Goal: Task Accomplishment & Management: Complete application form

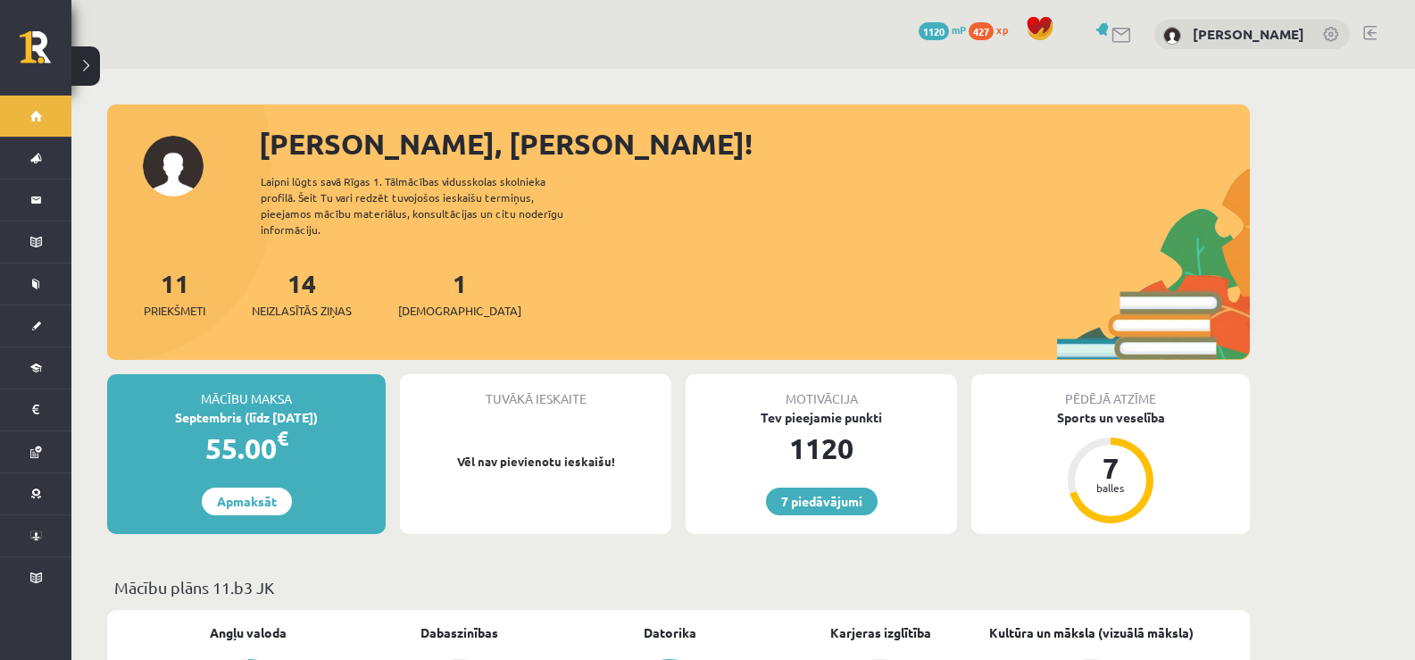
scroll to position [89, 0]
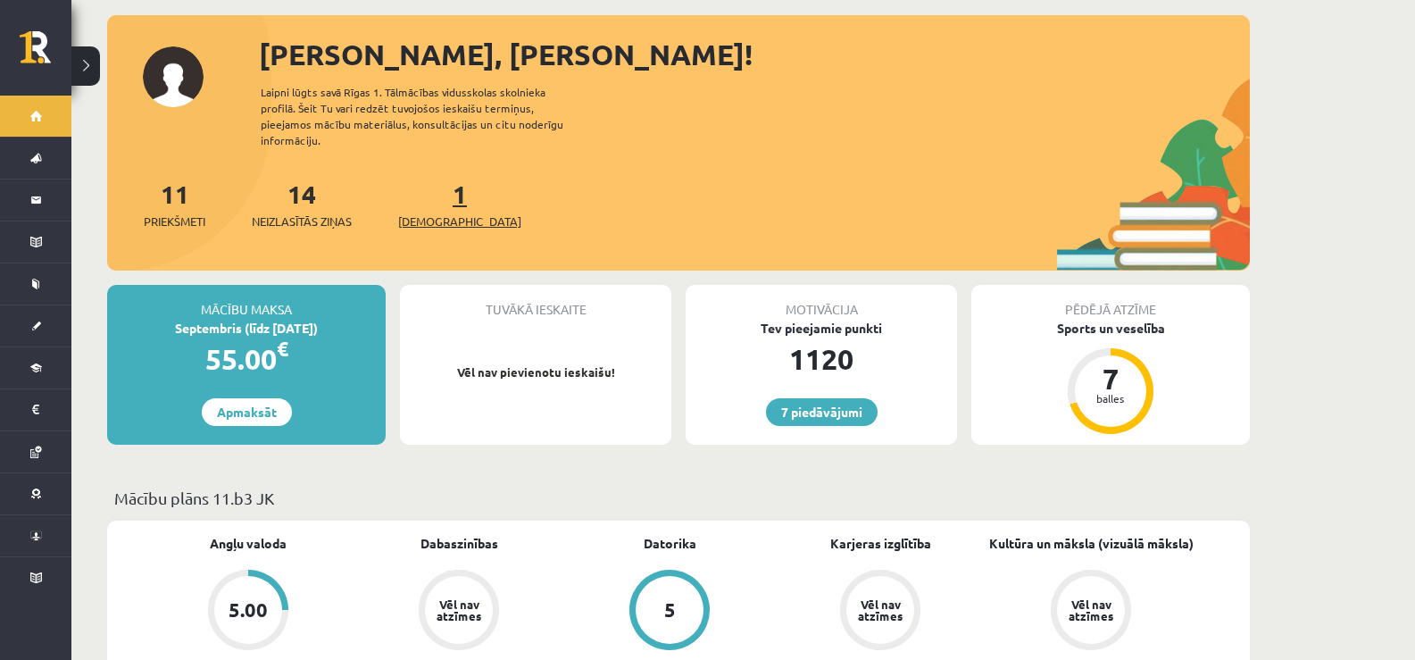
click at [406, 213] on span "[DEMOGRAPHIC_DATA]" at bounding box center [459, 222] width 123 height 18
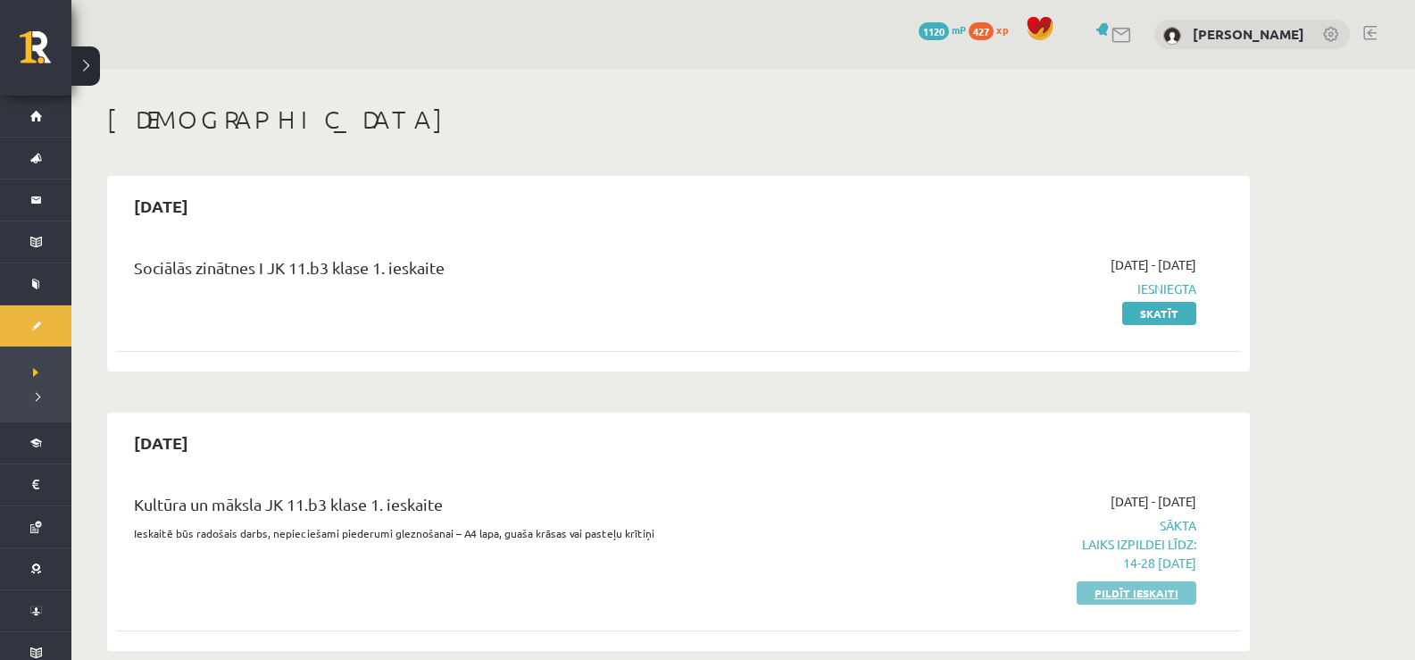
click at [1130, 591] on link "Pildīt ieskaiti" at bounding box center [1137, 592] width 120 height 23
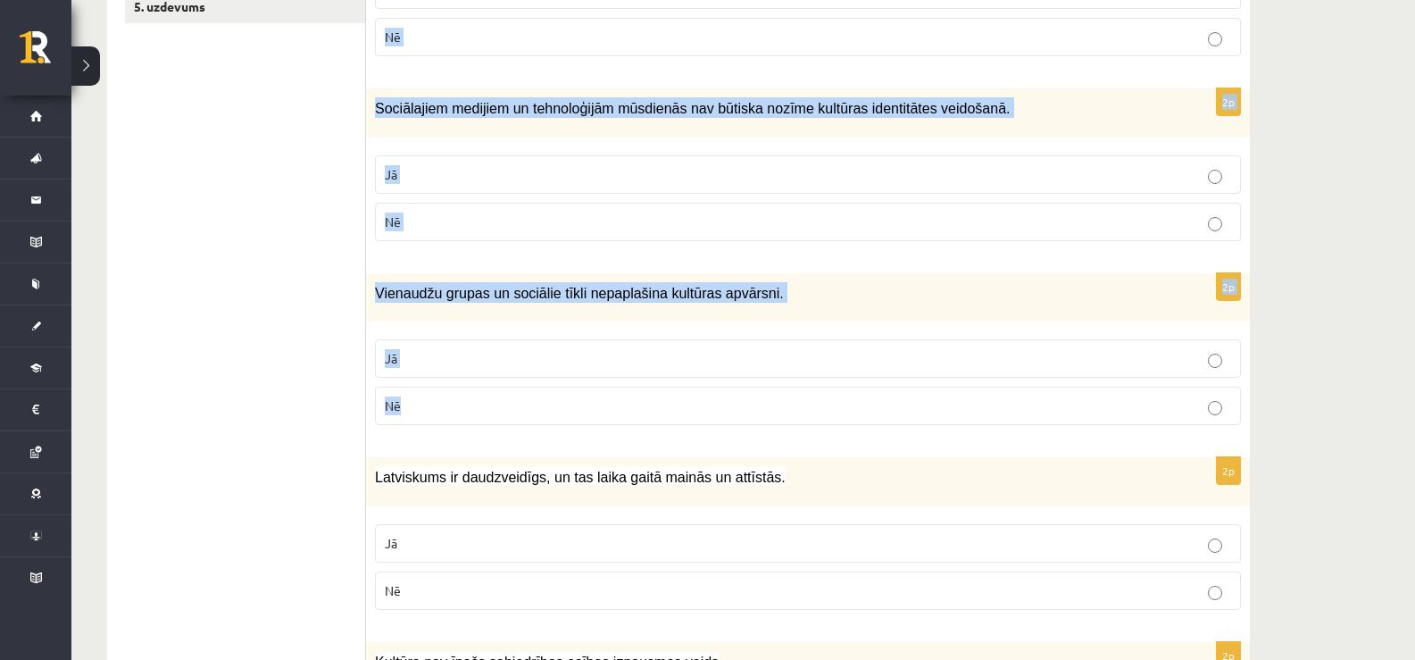
scroll to position [714, 0]
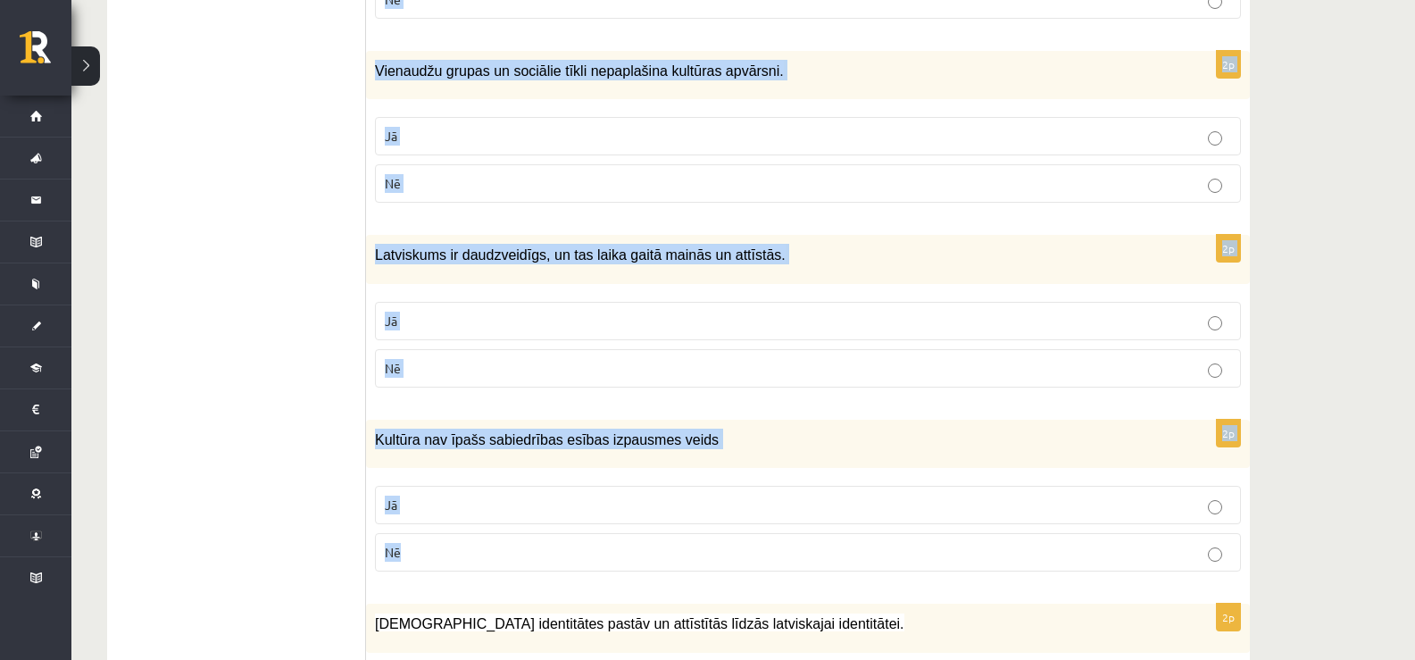
drag, startPoint x: 381, startPoint y: 357, endPoint x: 671, endPoint y: 517, distance: 330.5
copy form "Atzīmē vai apgalvojumi ir patiesi! 2p Latviešu valoda un kultūrtelpa veido naci…"
drag, startPoint x: 443, startPoint y: 558, endPoint x: 448, endPoint y: 493, distance: 65.4
click at [442, 558] on p "Nē" at bounding box center [808, 552] width 847 height 19
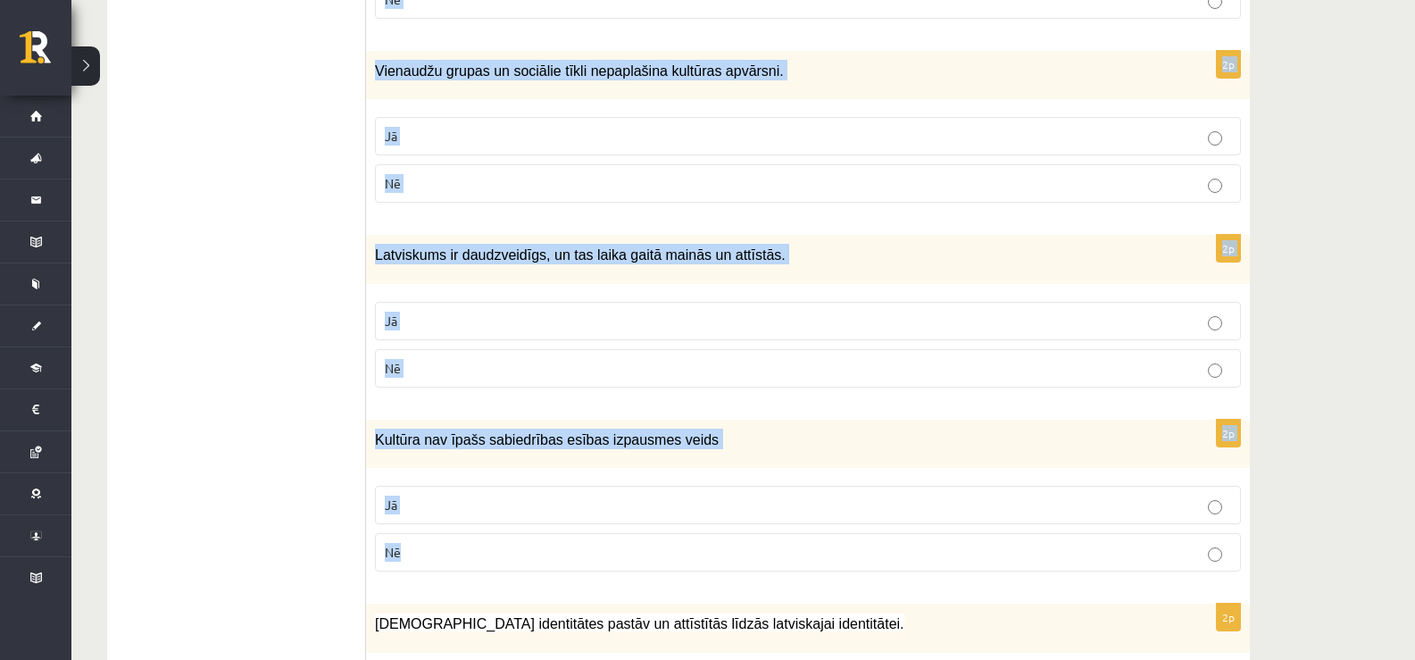
click at [396, 333] on label "Jā" at bounding box center [808, 321] width 866 height 38
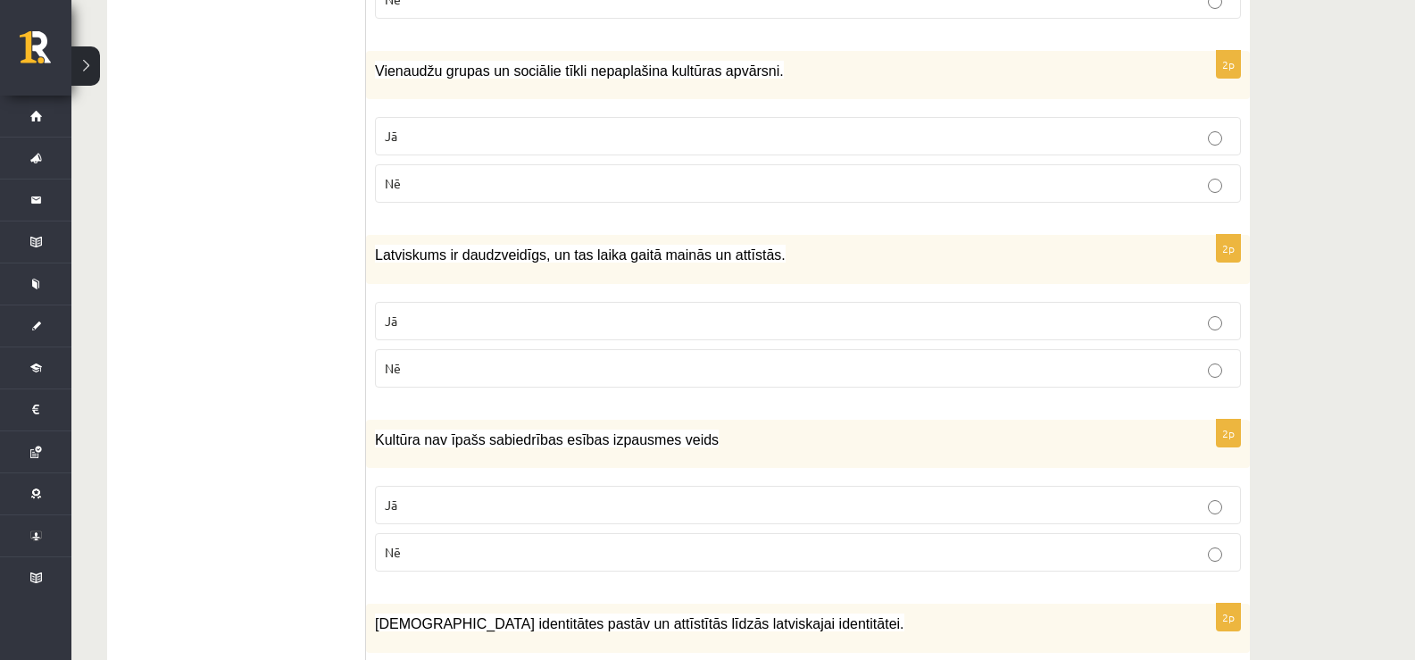
click at [416, 178] on p "Nē" at bounding box center [808, 183] width 847 height 19
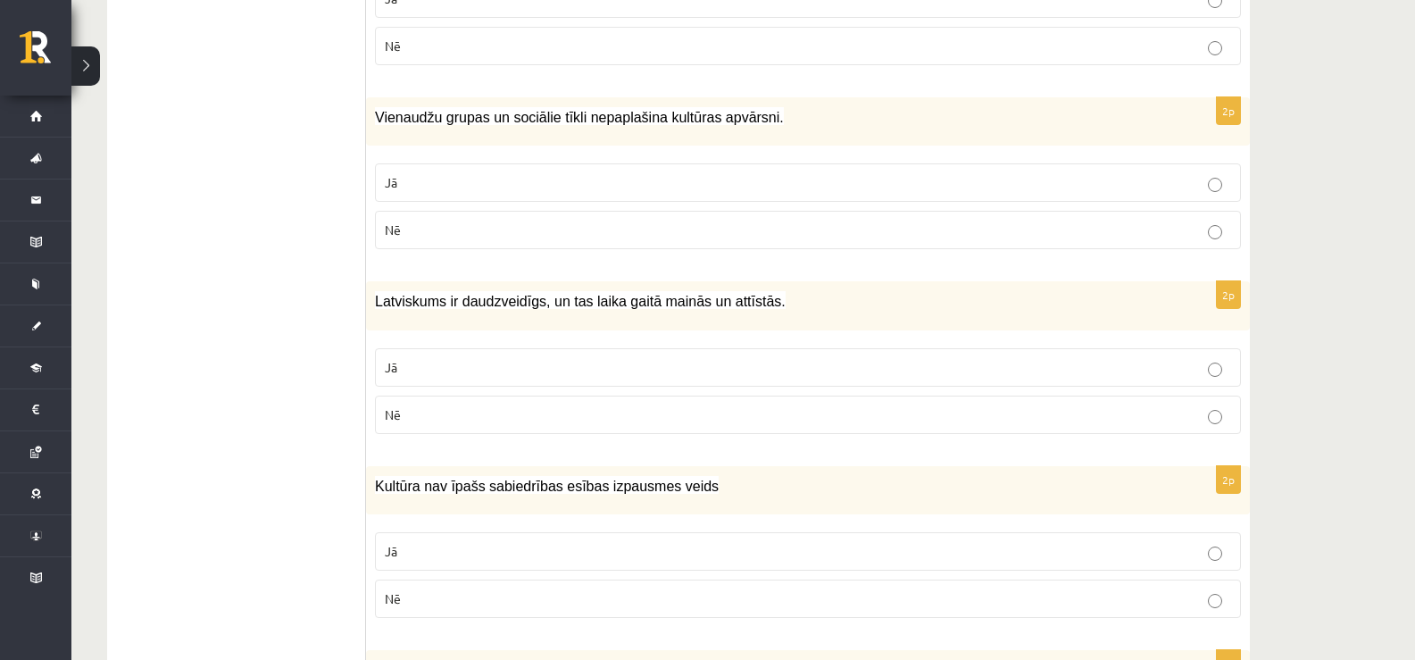
scroll to position [625, 0]
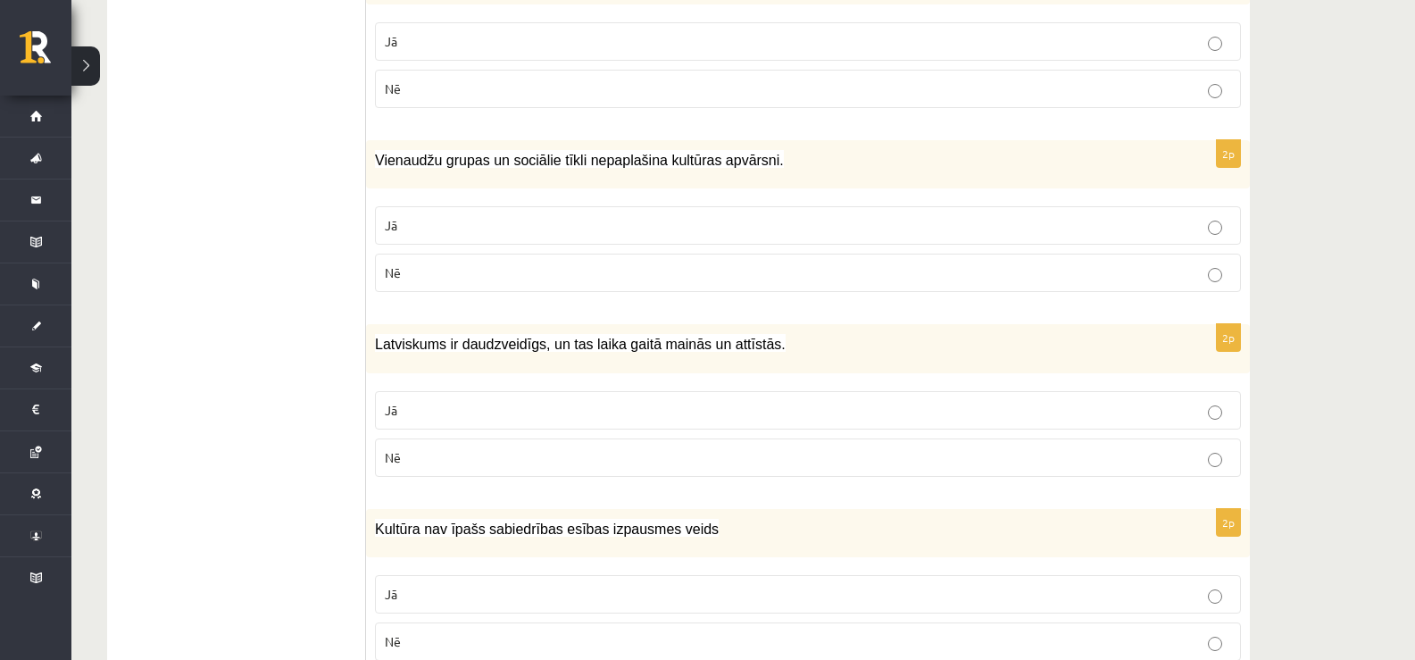
click at [432, 91] on p "Nē" at bounding box center [808, 88] width 847 height 19
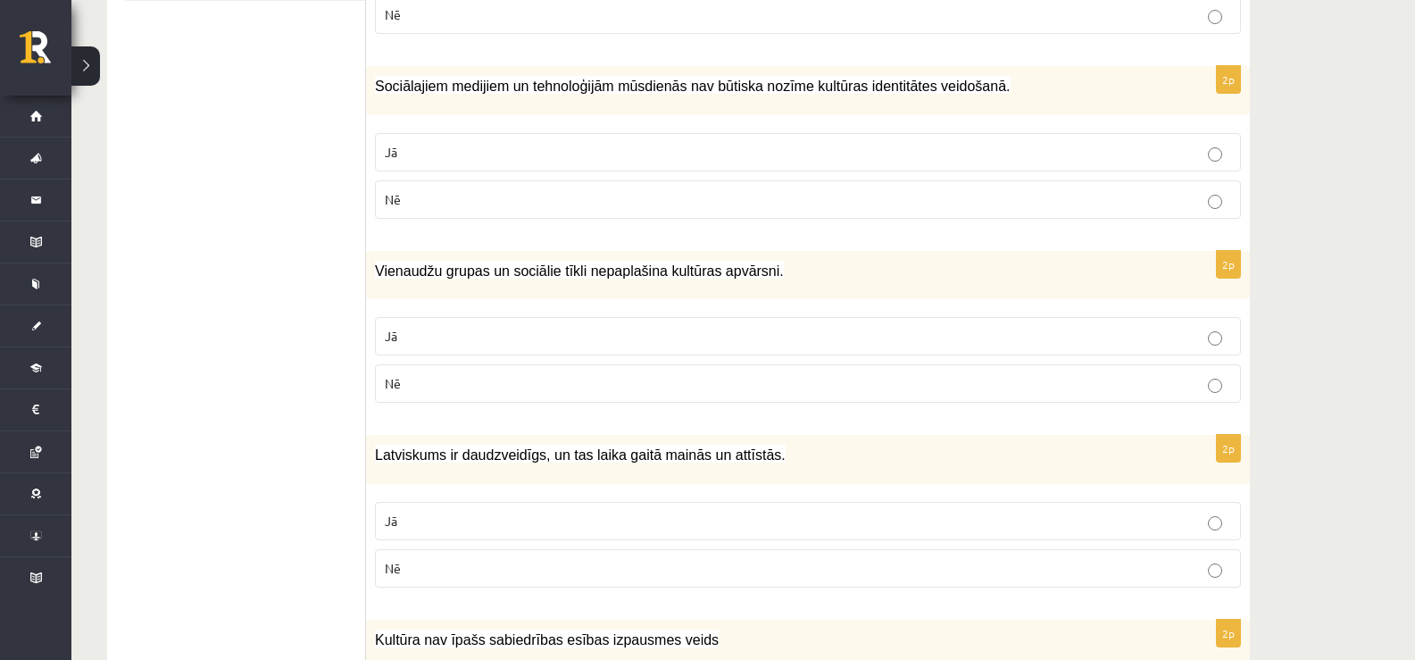
scroll to position [357, 0]
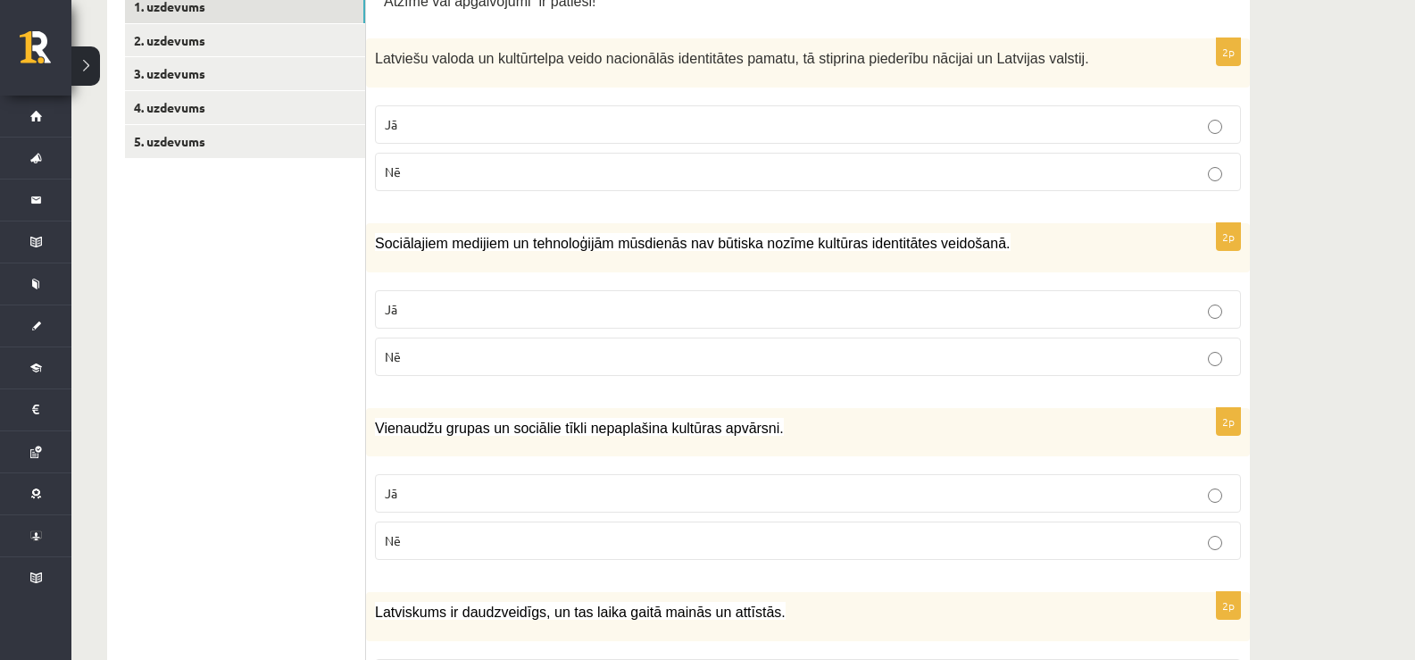
click at [413, 129] on p "Jā" at bounding box center [808, 124] width 847 height 19
click at [181, 76] on link "3. uzdevums" at bounding box center [245, 73] width 240 height 33
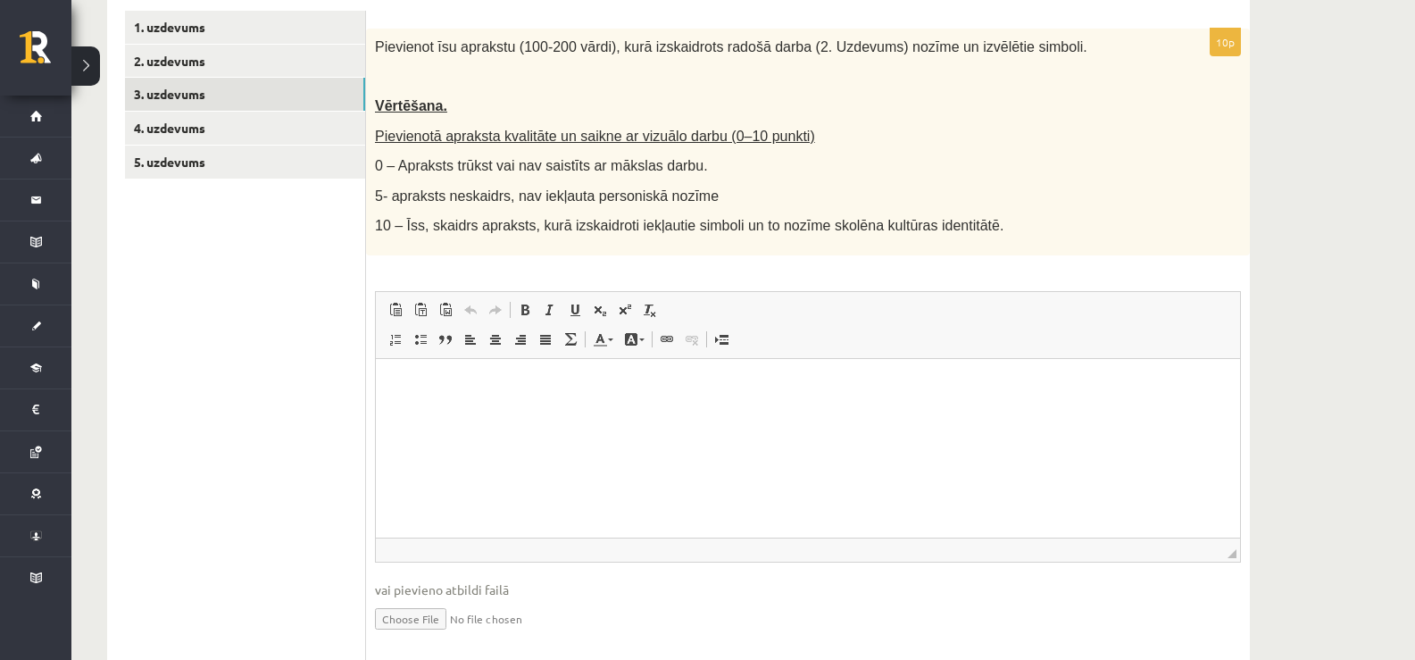
scroll to position [305, 0]
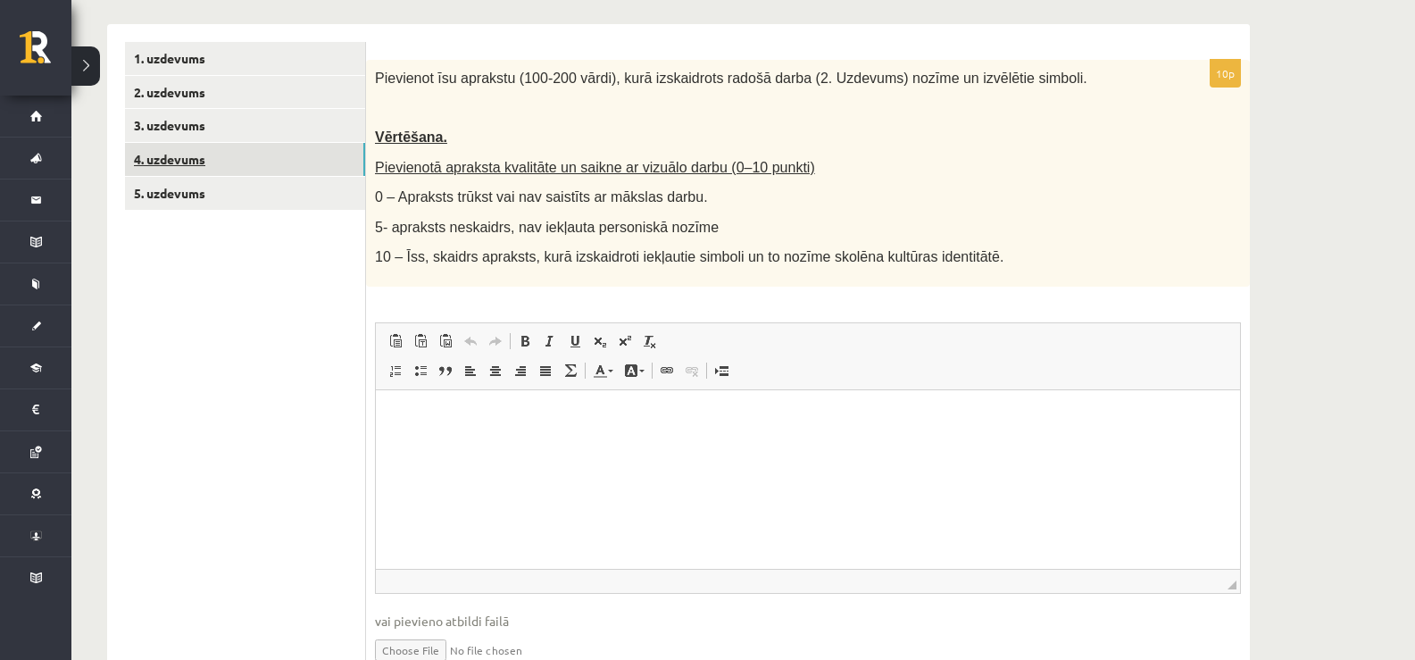
click at [201, 161] on link "4. uzdevums" at bounding box center [245, 159] width 240 height 33
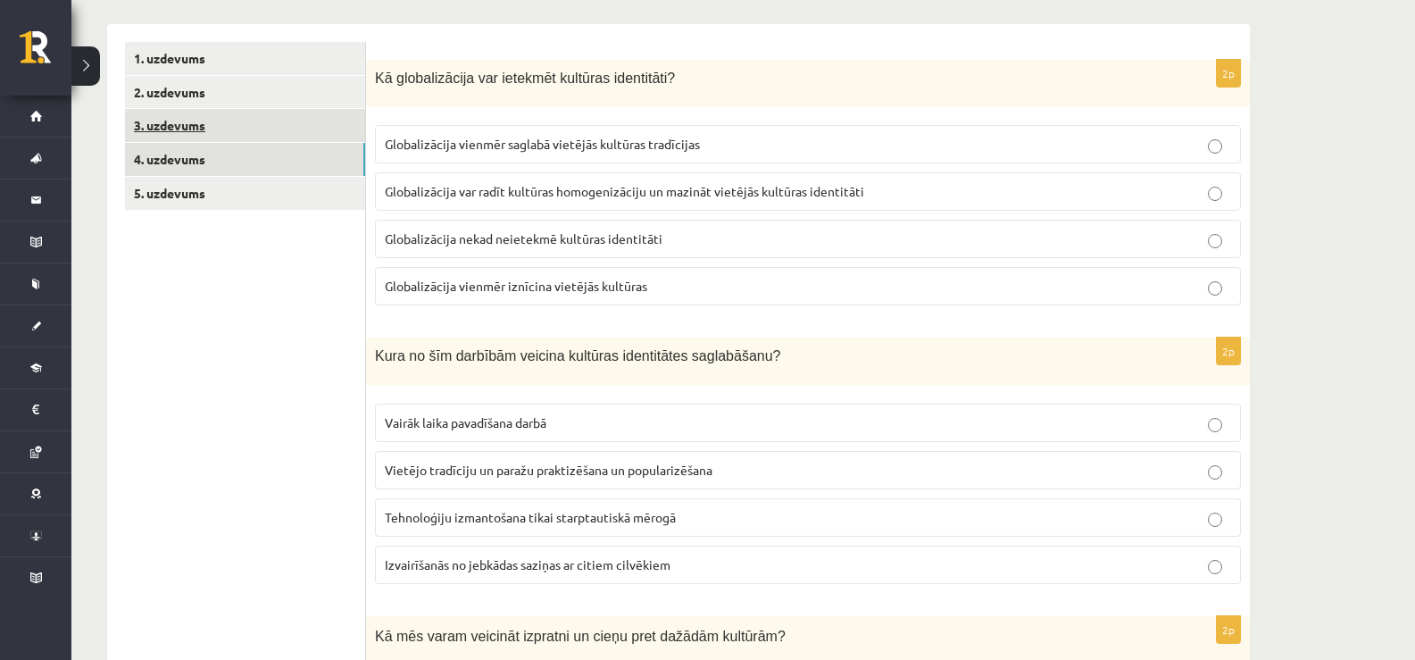
click at [187, 120] on link "3. uzdevums" at bounding box center [245, 125] width 240 height 33
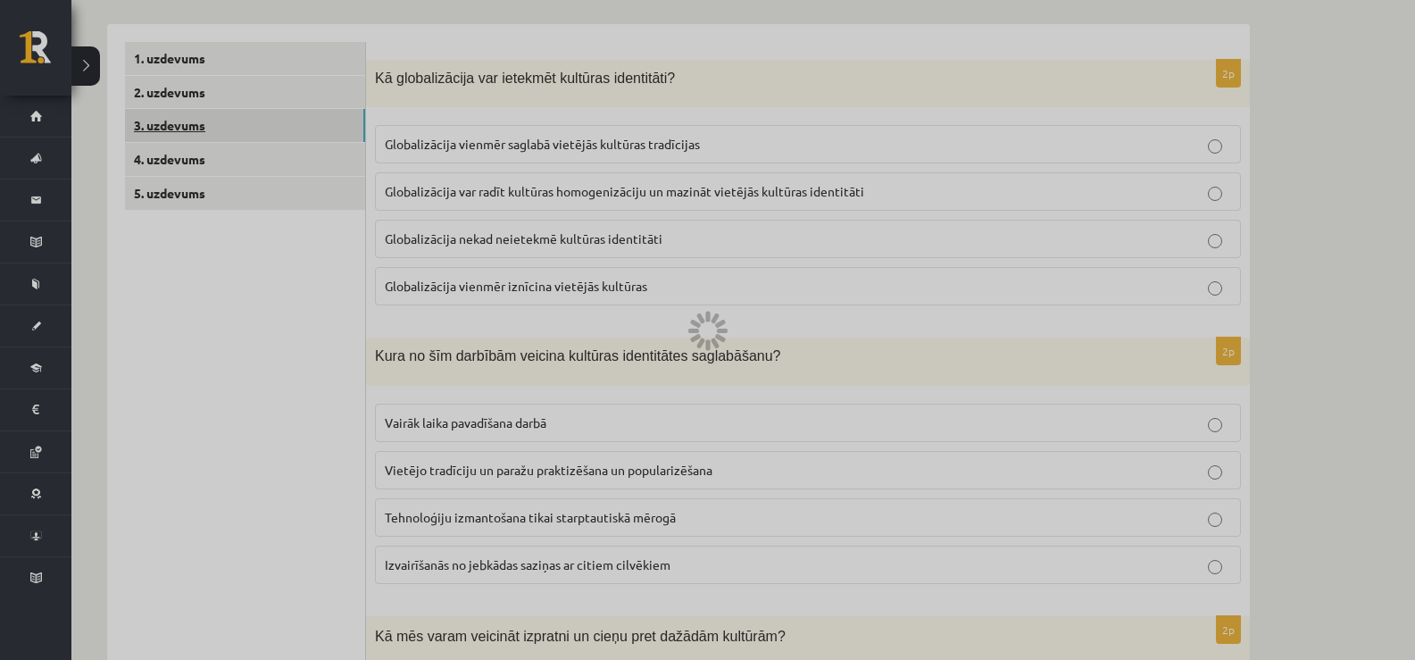
scroll to position [217, 0]
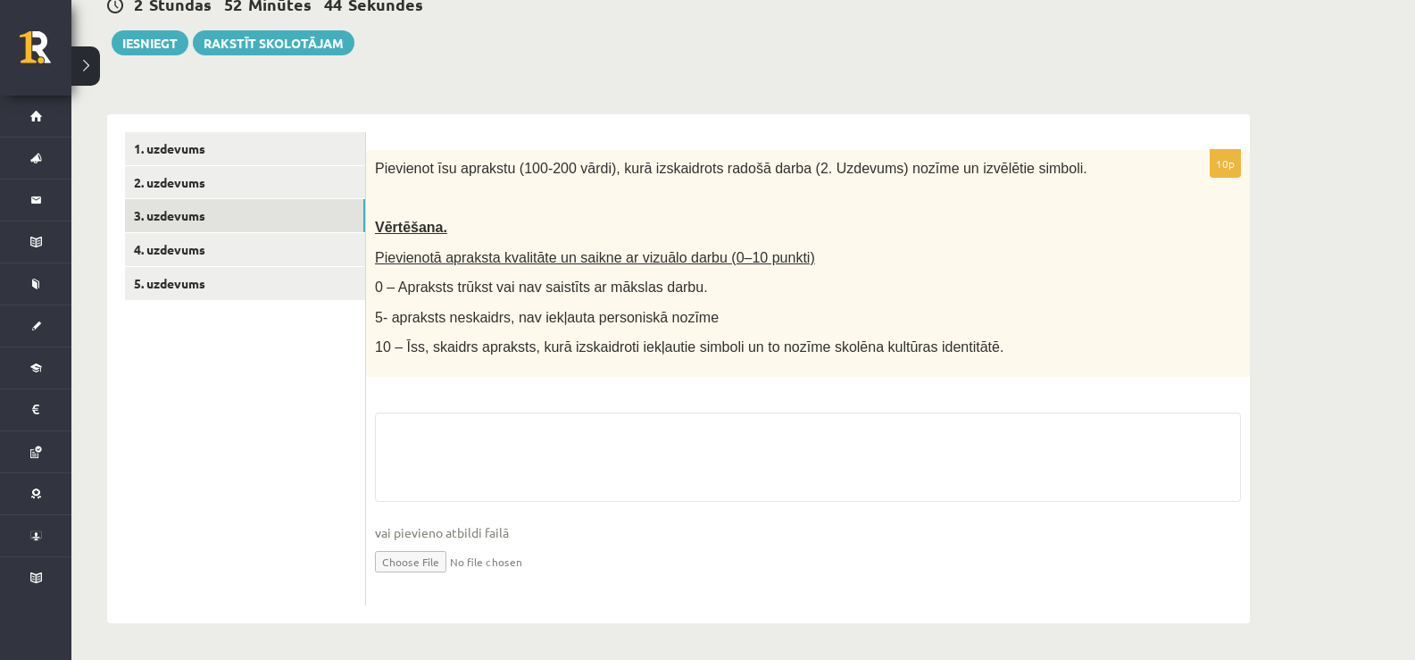
click at [187, 99] on div "**********" at bounding box center [678, 359] width 1143 height 527
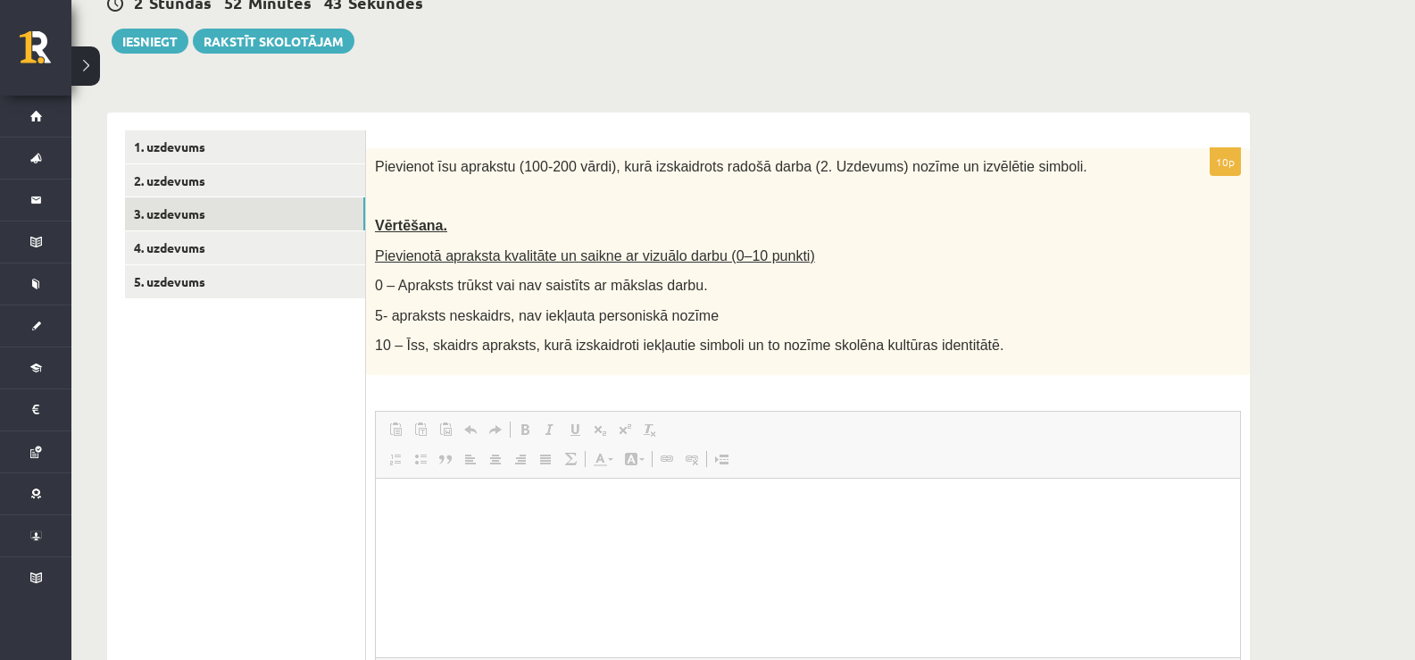
scroll to position [0, 0]
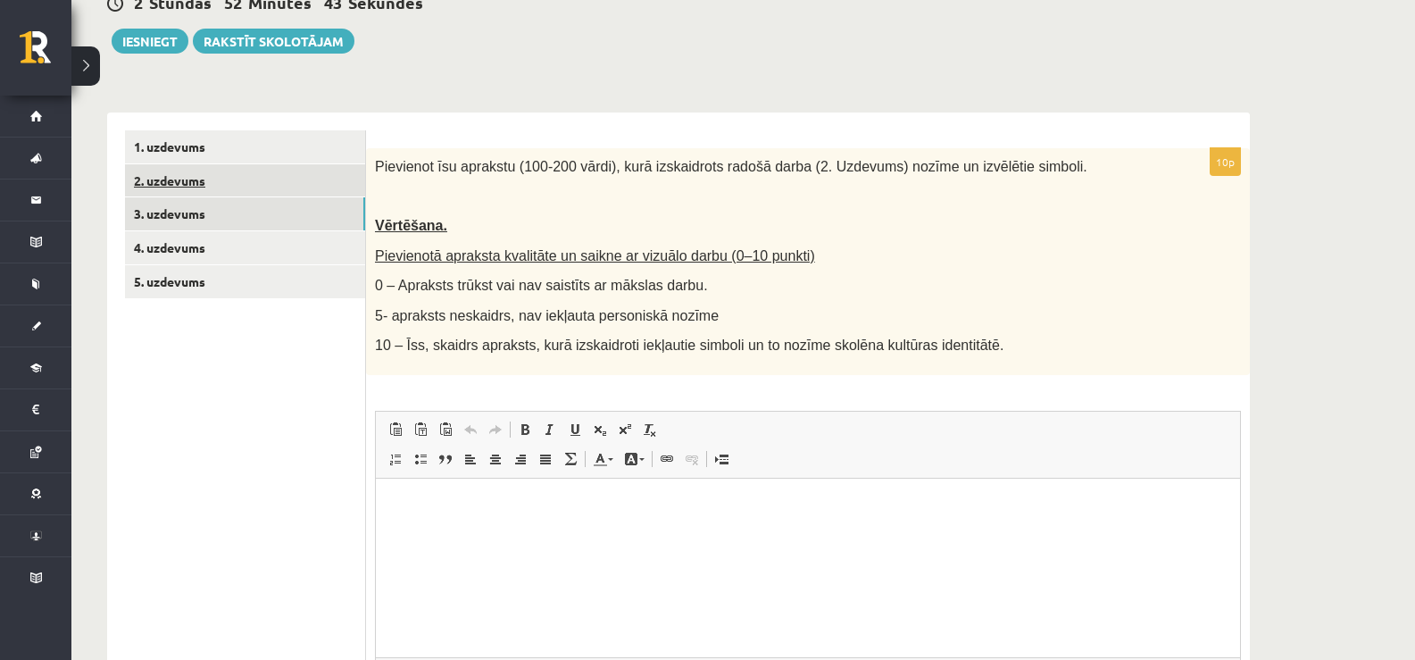
click at [176, 188] on link "2. uzdevums" at bounding box center [245, 180] width 240 height 33
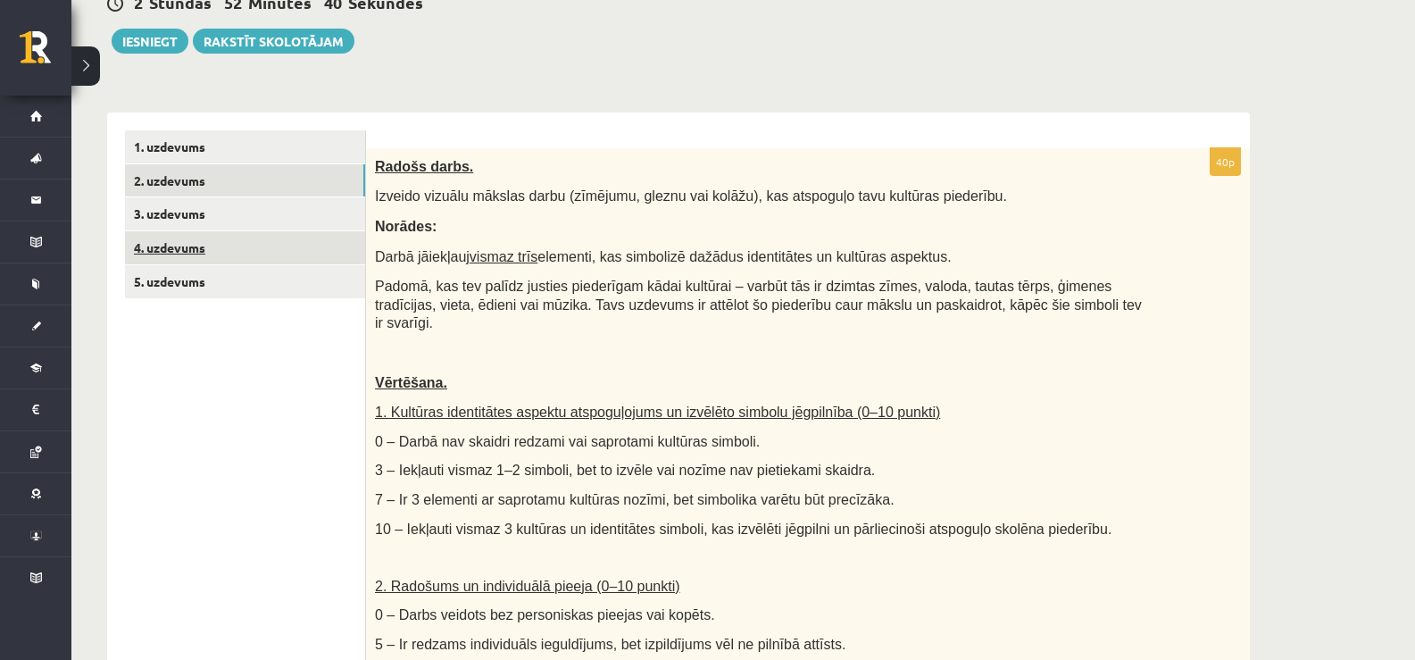
click at [171, 255] on link "4. uzdevums" at bounding box center [245, 247] width 240 height 33
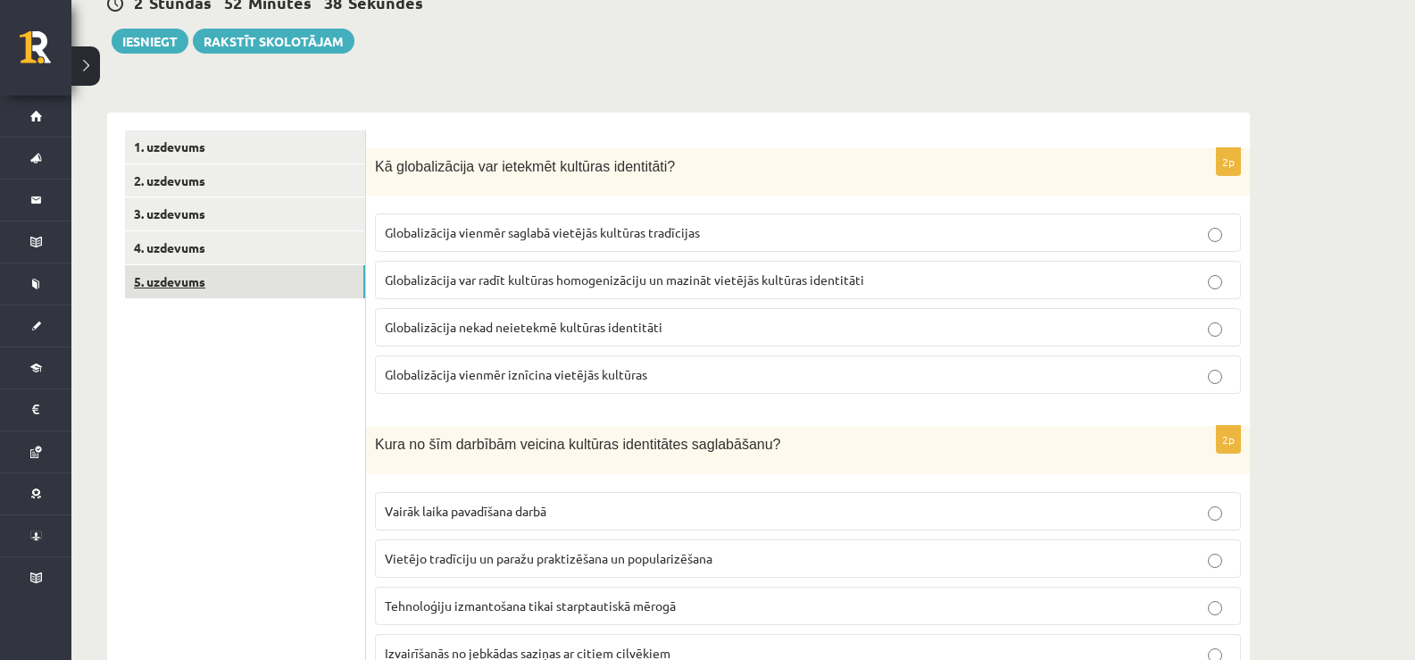
click at [176, 266] on link "5. uzdevums" at bounding box center [245, 281] width 240 height 33
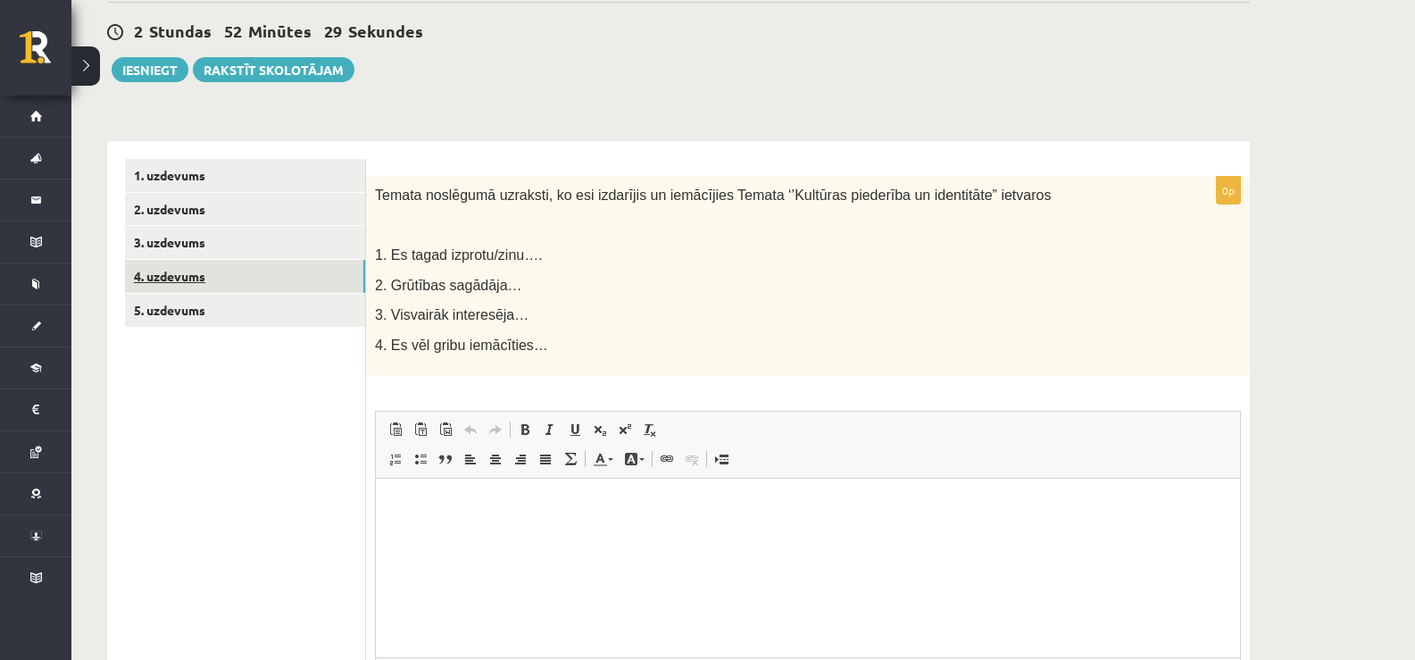
click at [228, 262] on link "4. uzdevums" at bounding box center [245, 276] width 240 height 33
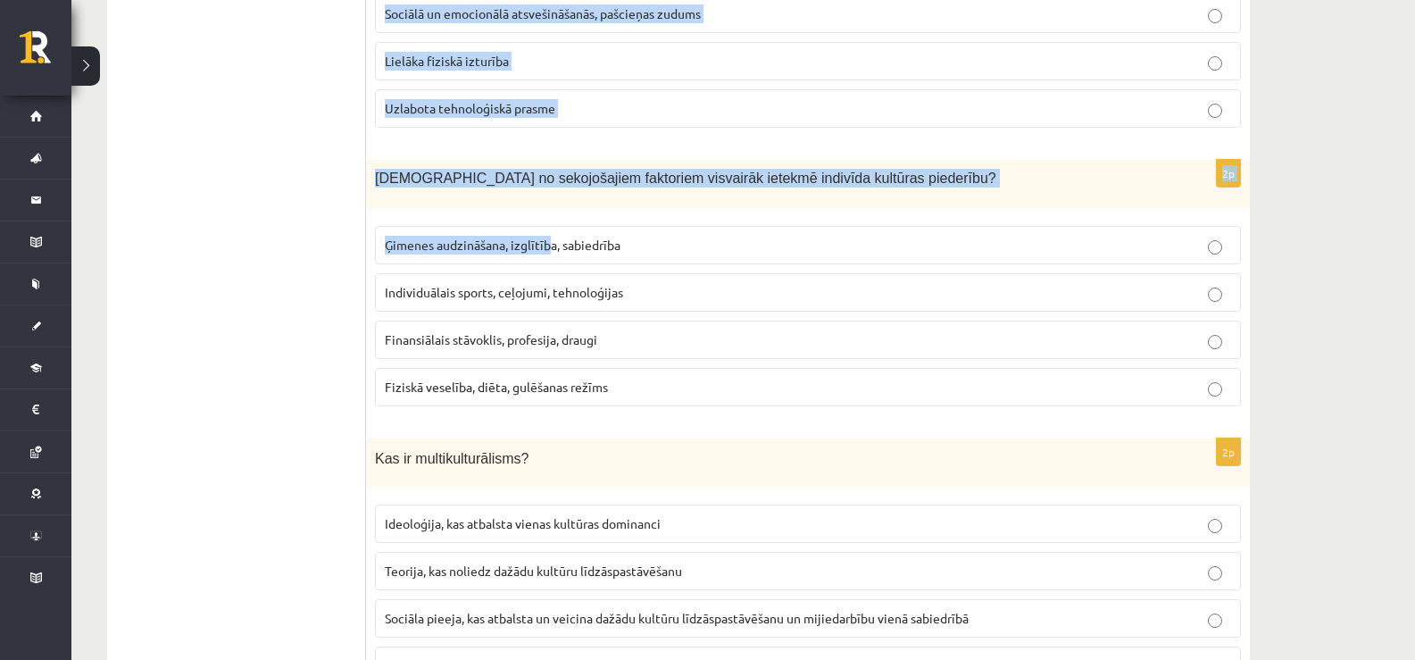
scroll to position [1189, 0]
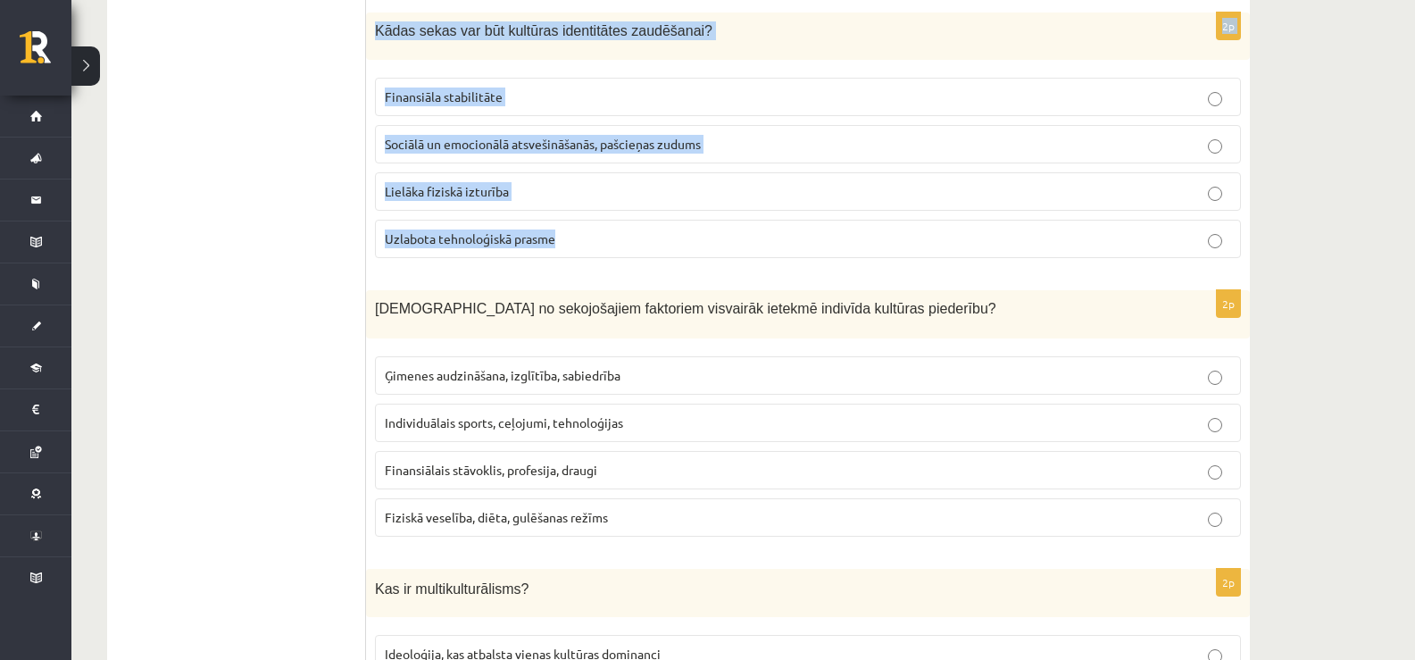
drag, startPoint x: 383, startPoint y: 190, endPoint x: 572, endPoint y: 224, distance: 191.5
click at [572, 226] on form "2p Kā globalizācija var ietekmēt kultūras identitāti? Globalizācija vienmēr sag…" at bounding box center [808, 551] width 848 height 2785
copy form "ā globalizācija var ietekmēt kultūras identitāti? Globalizācija vienmēr saglabā…"
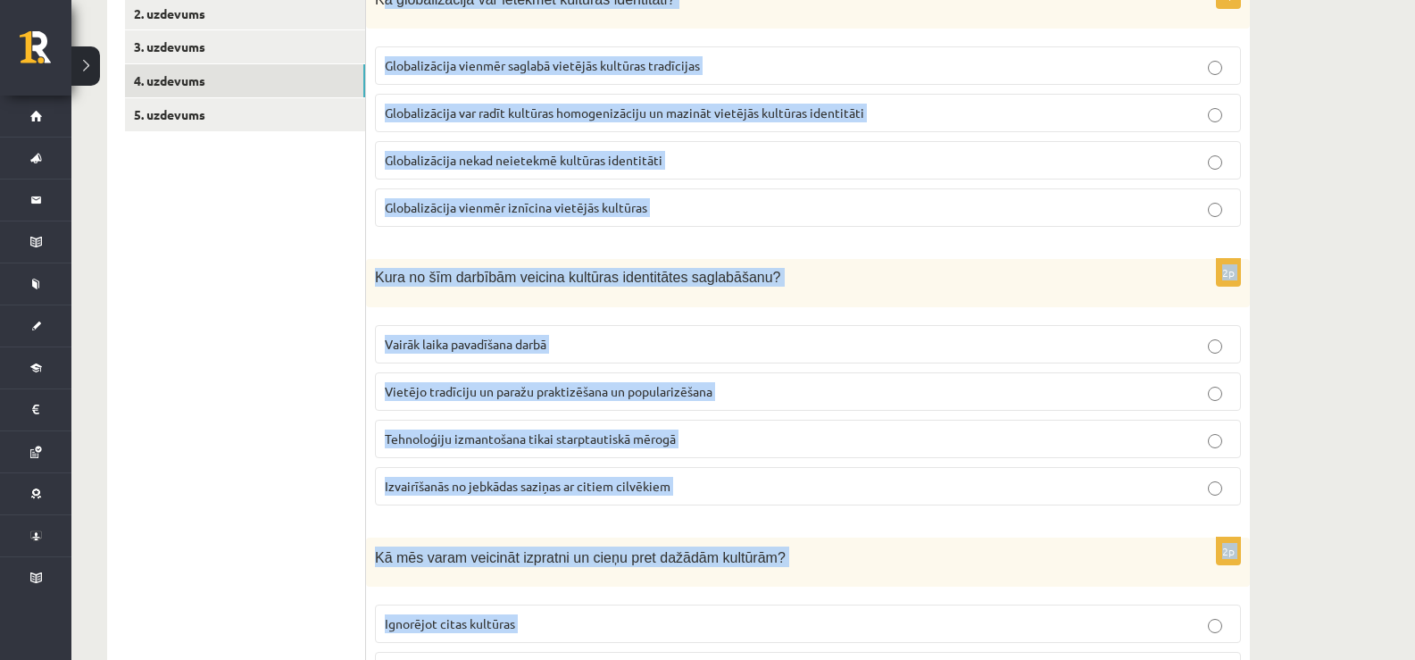
scroll to position [117, 0]
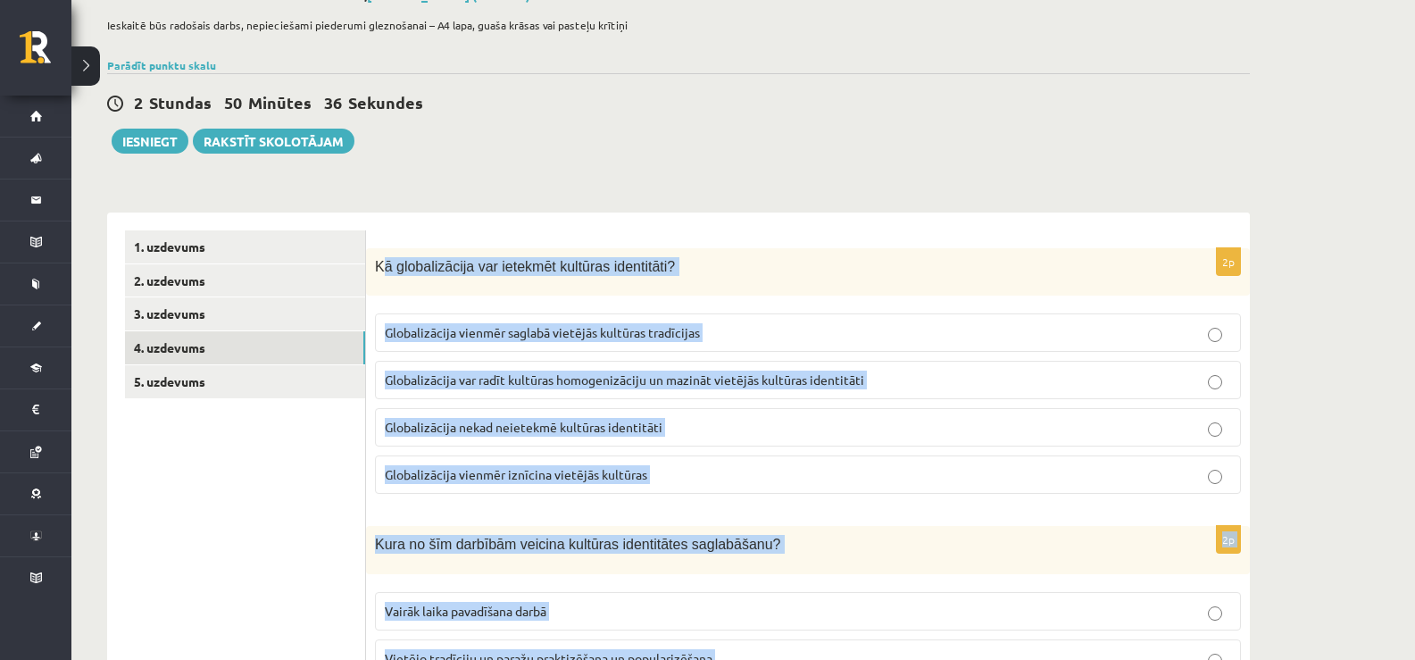
drag, startPoint x: 569, startPoint y: 202, endPoint x: 547, endPoint y: 236, distance: 40.6
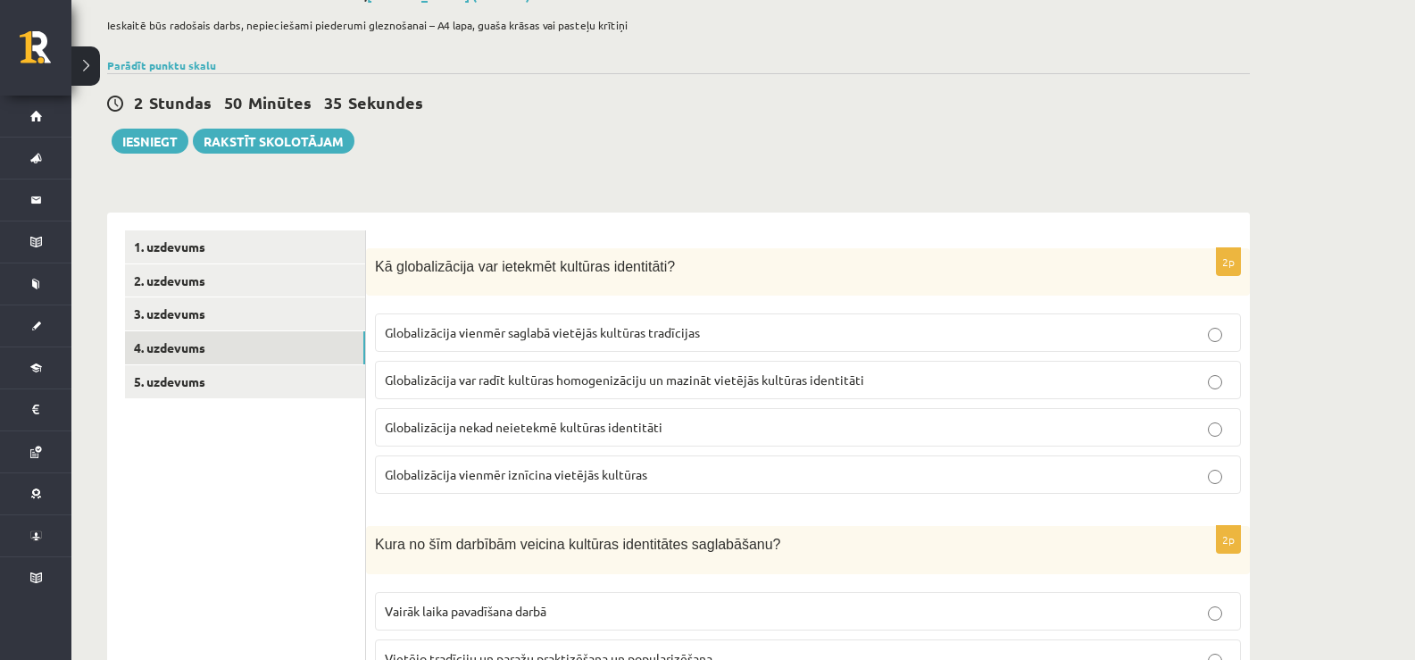
click at [461, 380] on span "Globalizācija var radīt kultūras homogenizāciju un mazināt vietējās kultūras id…" at bounding box center [625, 379] width 480 height 16
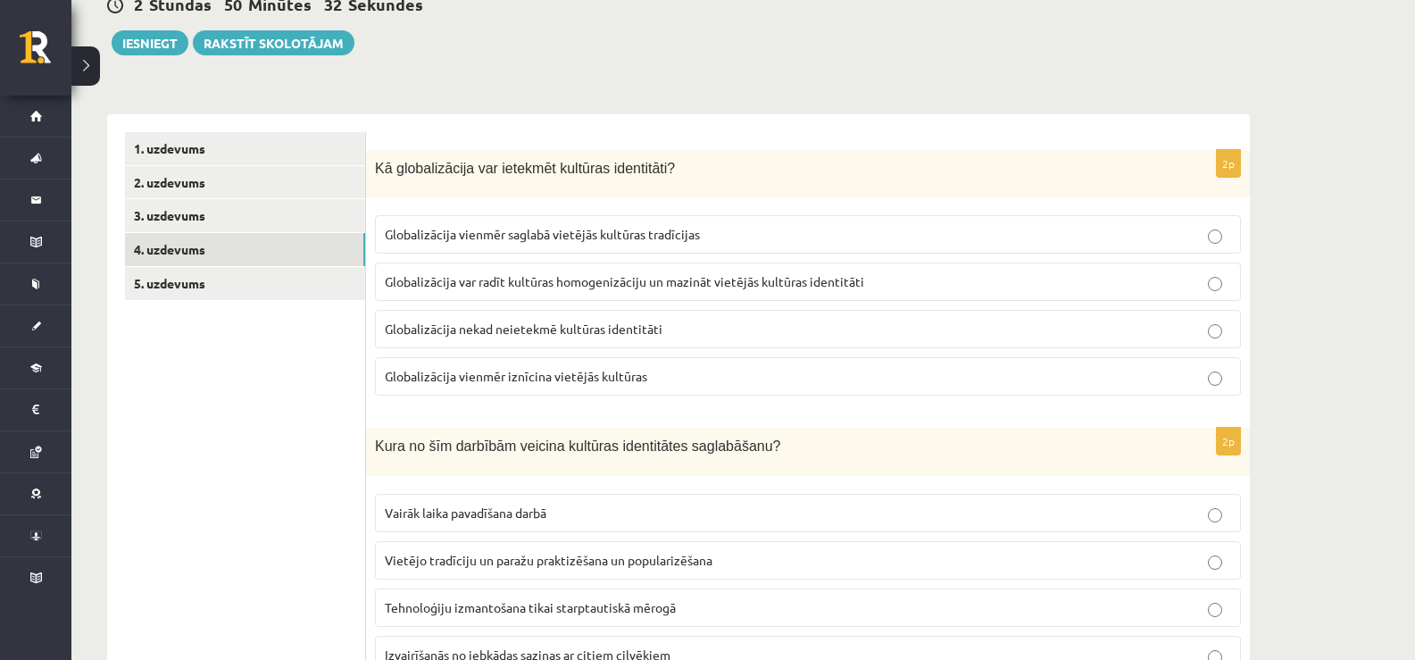
scroll to position [385, 0]
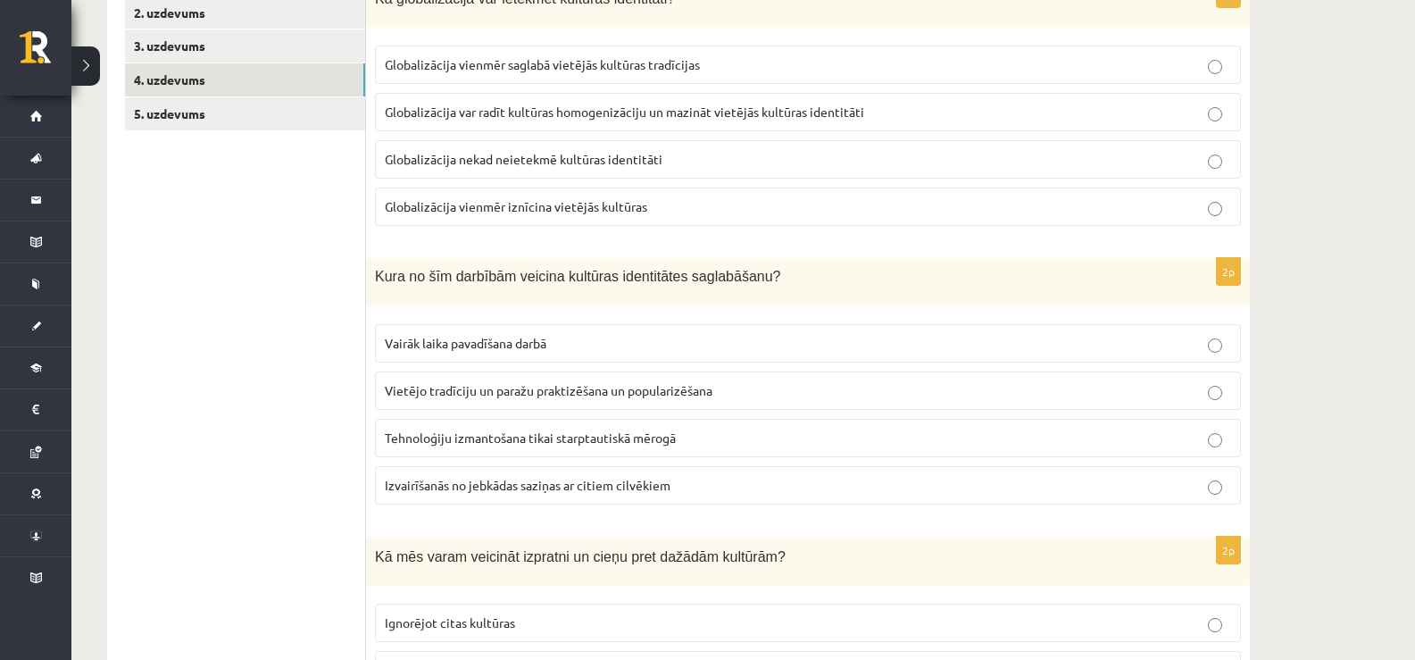
click at [479, 398] on p "Vietējo tradīciju un paražu praktizēšana un popularizēšana" at bounding box center [808, 390] width 847 height 19
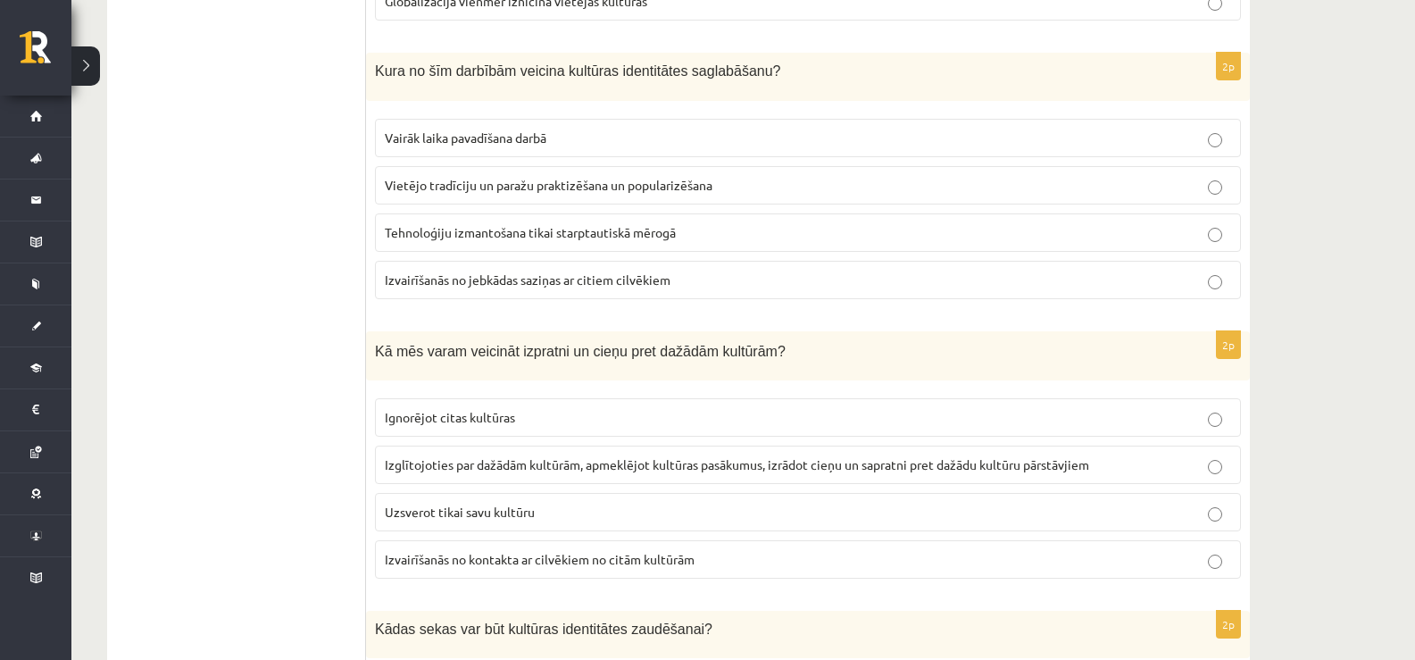
scroll to position [653, 0]
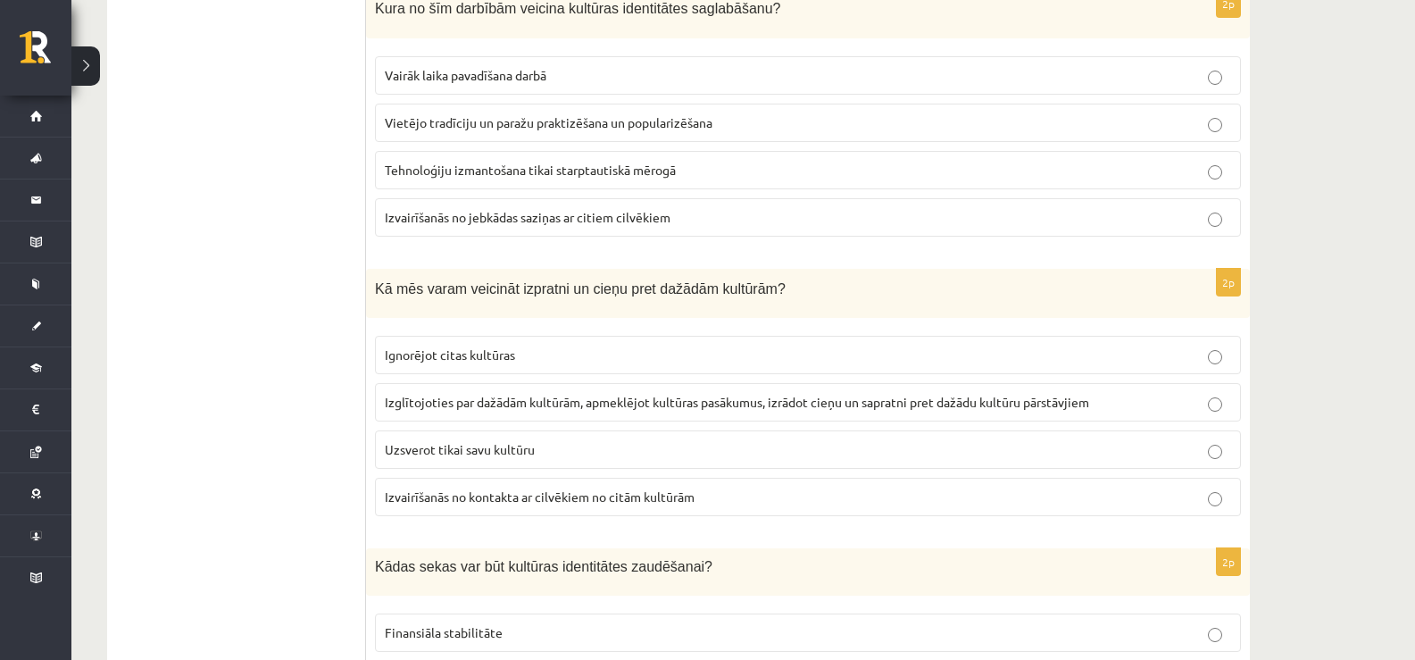
click at [470, 410] on p "Izglītojoties par dažādām kultūrām, apmeklējot kultūras pasākumus, izrādot cieņ…" at bounding box center [808, 402] width 847 height 19
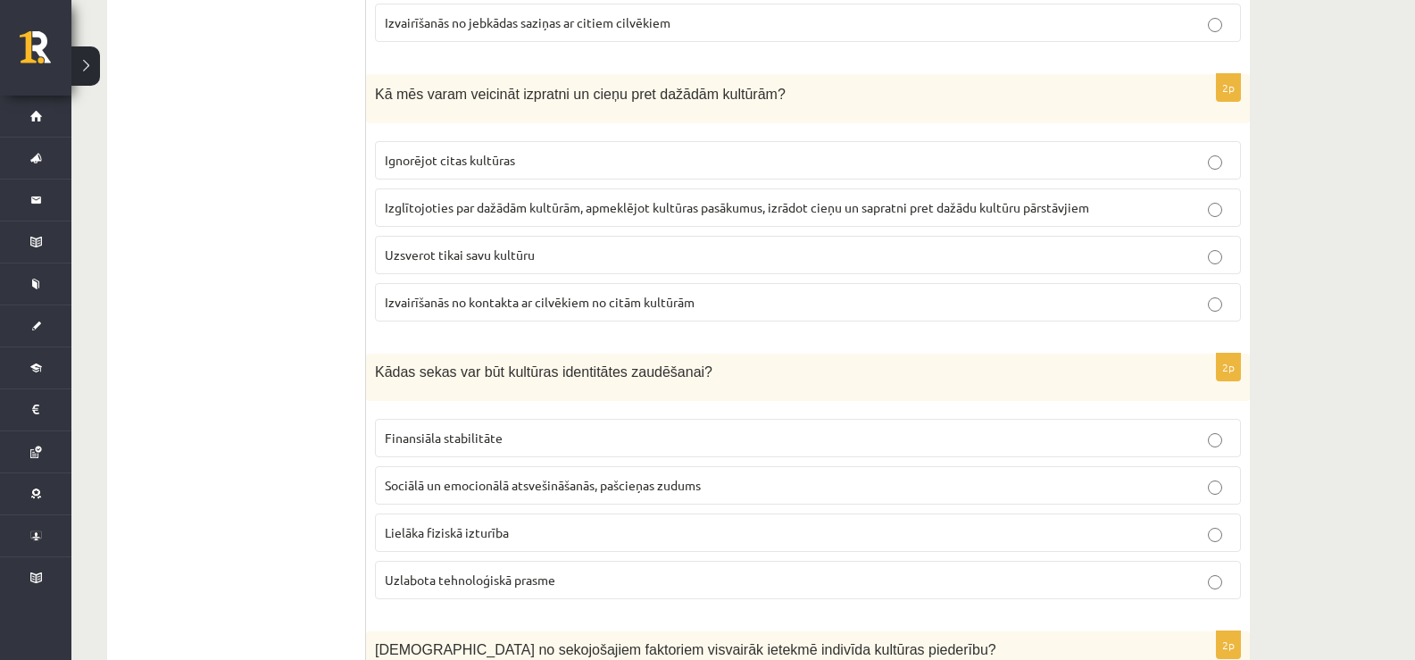
scroll to position [921, 0]
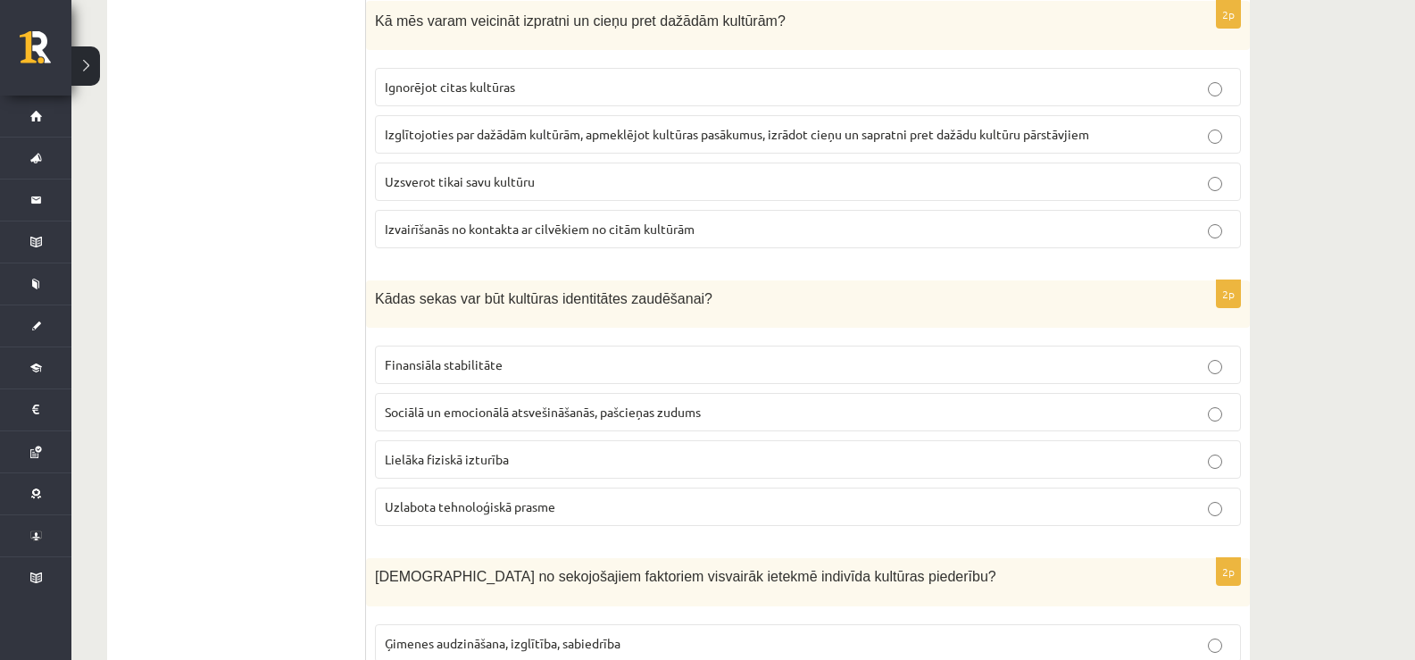
click at [445, 425] on label "Sociālā un emocionālā atsvešināšanās, pašcieņas zudums" at bounding box center [808, 412] width 866 height 38
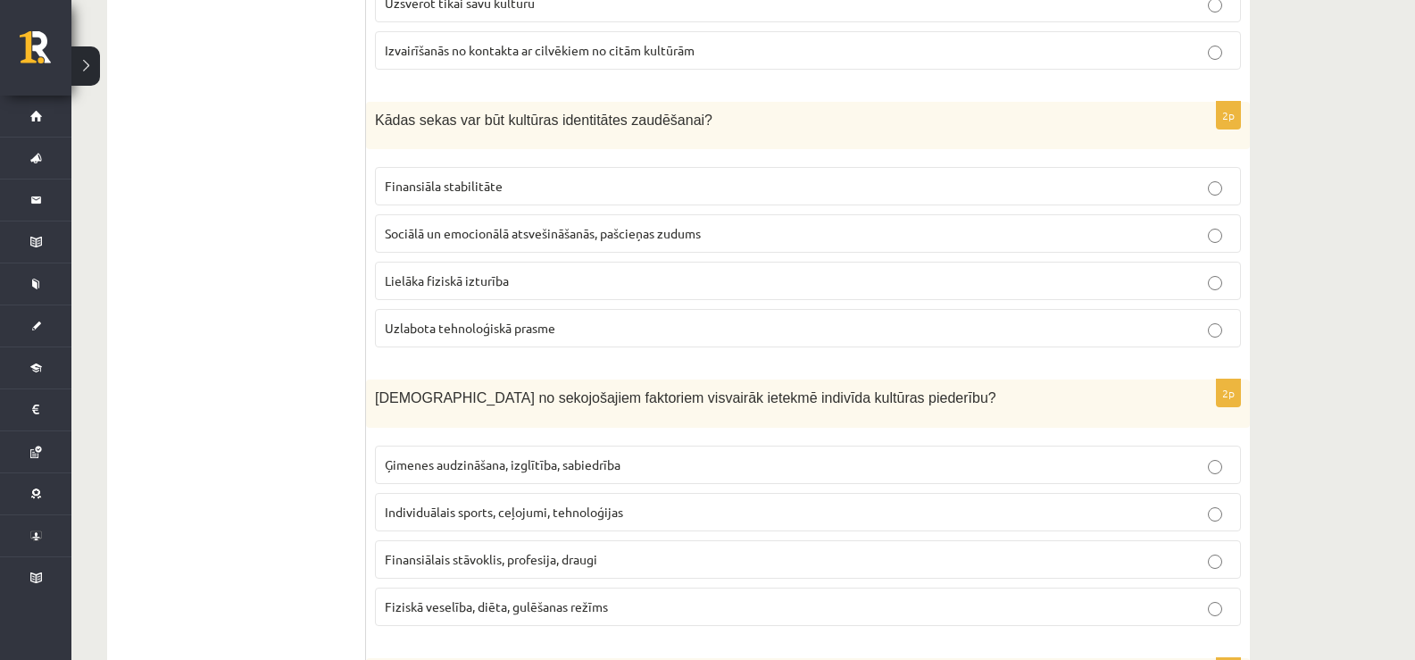
scroll to position [1189, 0]
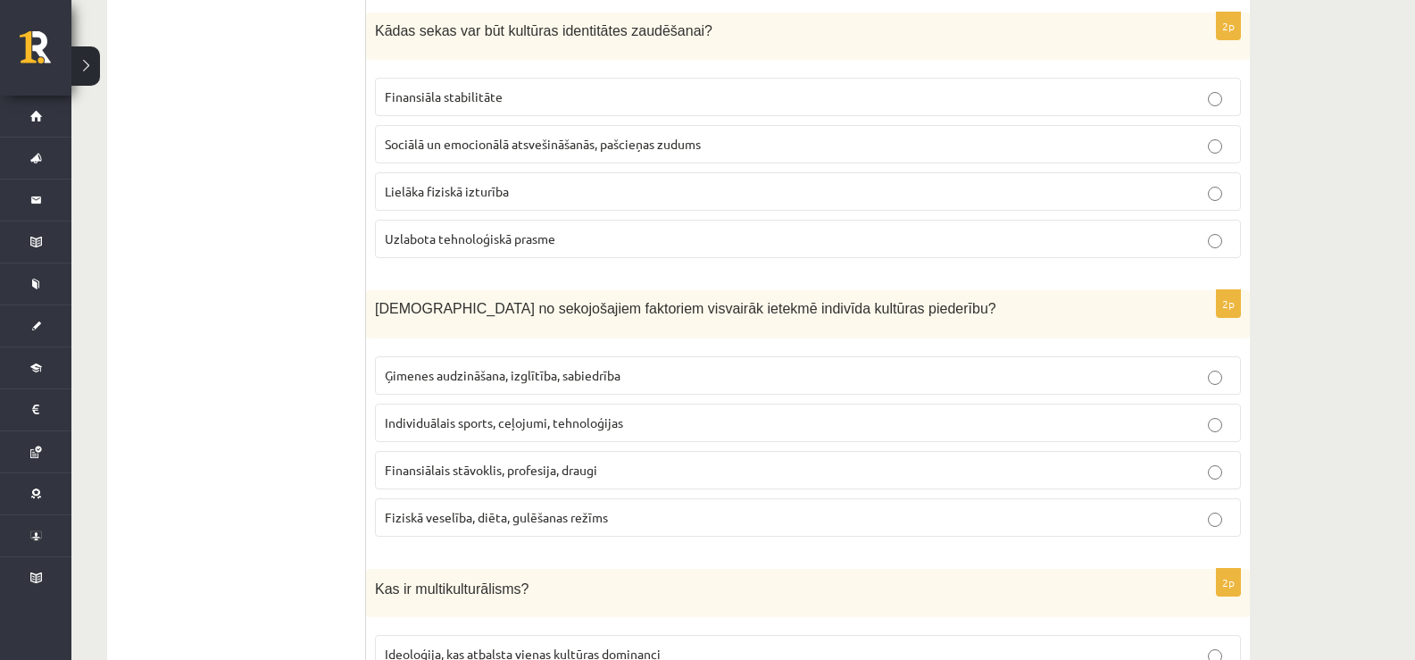
click at [540, 377] on span "Ģimenes audzināšana, izglītība, sabiedrība" at bounding box center [503, 375] width 236 height 16
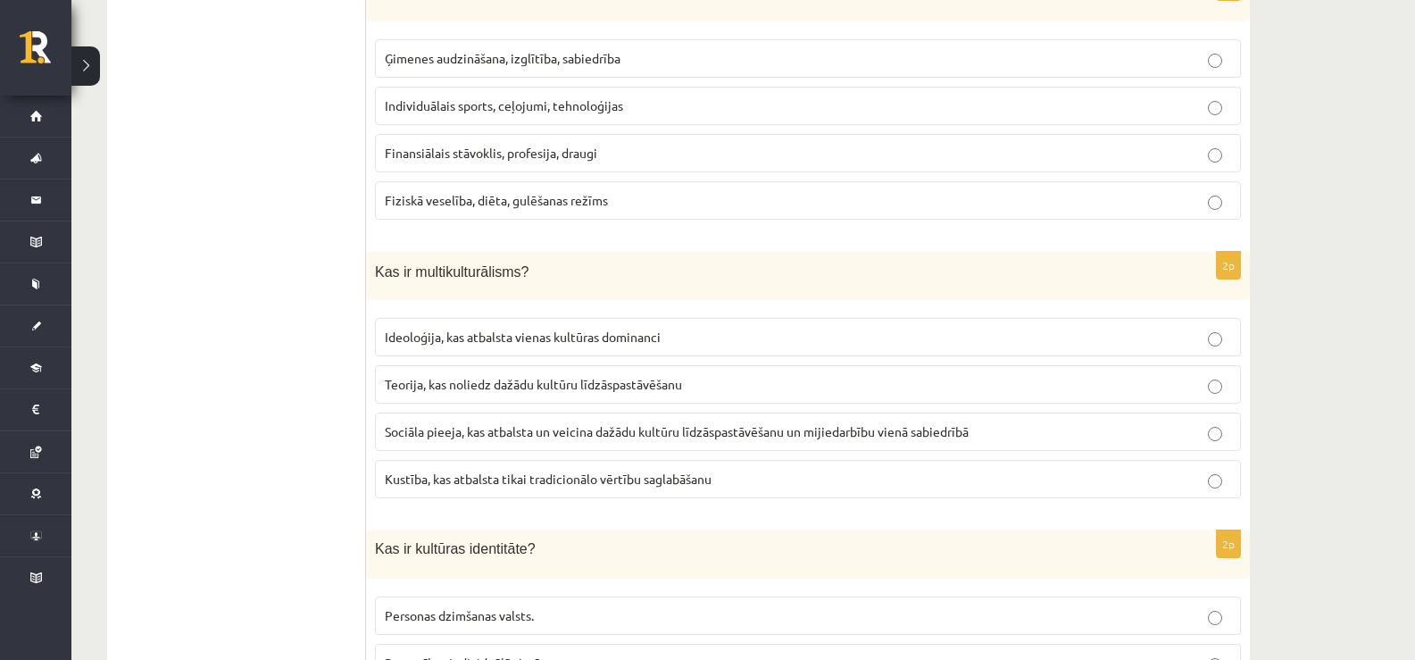
scroll to position [1546, 0]
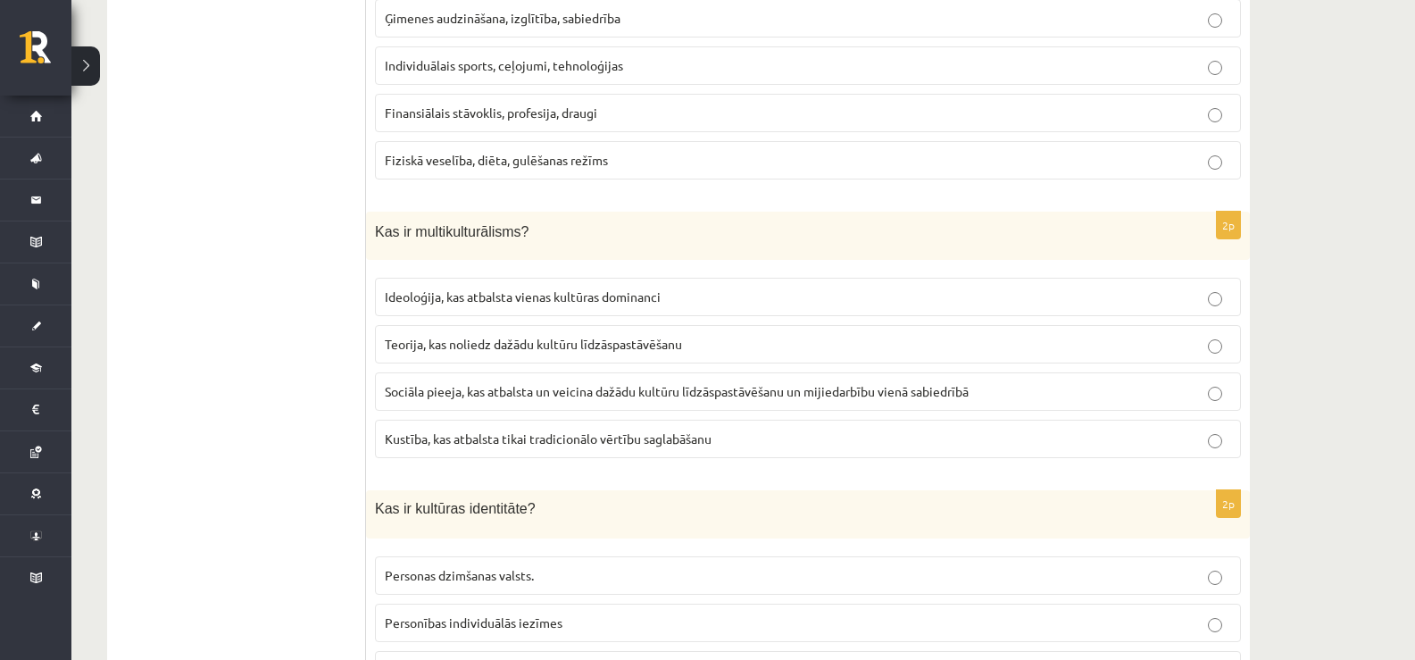
click at [531, 384] on p "Sociāla pieeja, kas atbalsta un veicina dažādu kultūru līdzāspastāvēšanu un mij…" at bounding box center [808, 391] width 847 height 19
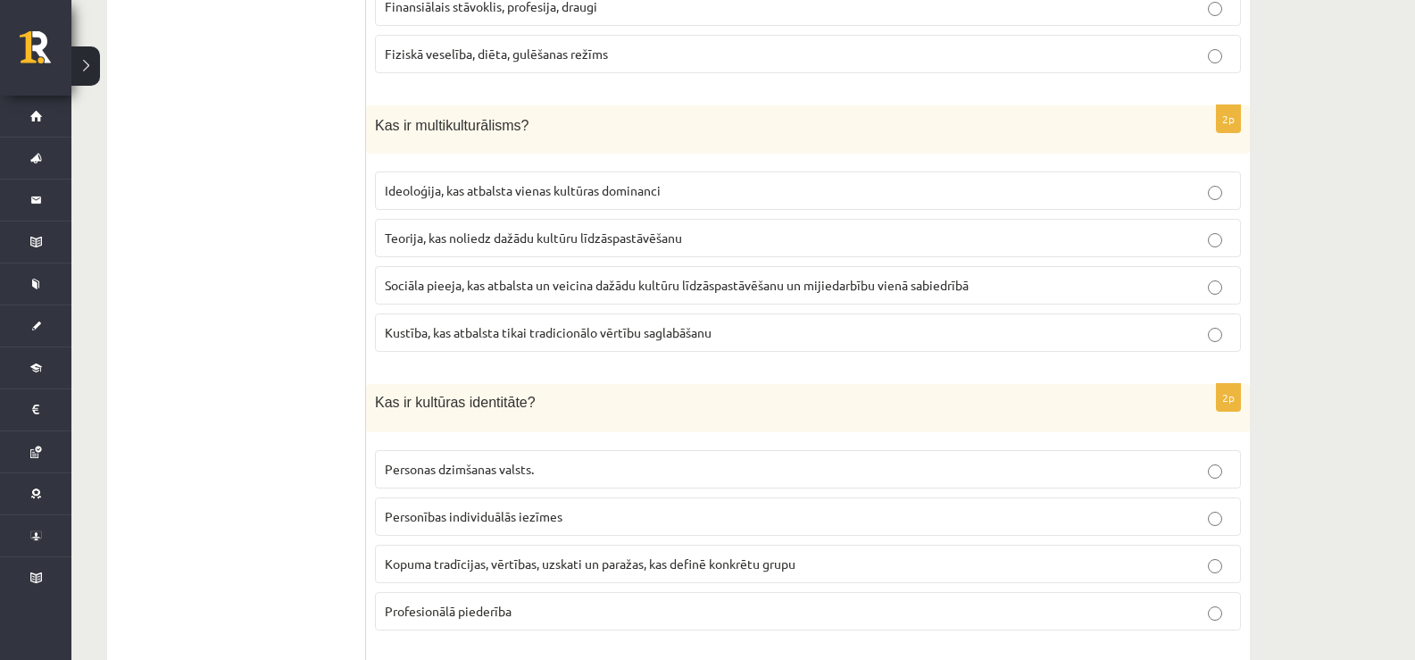
scroll to position [1814, 0]
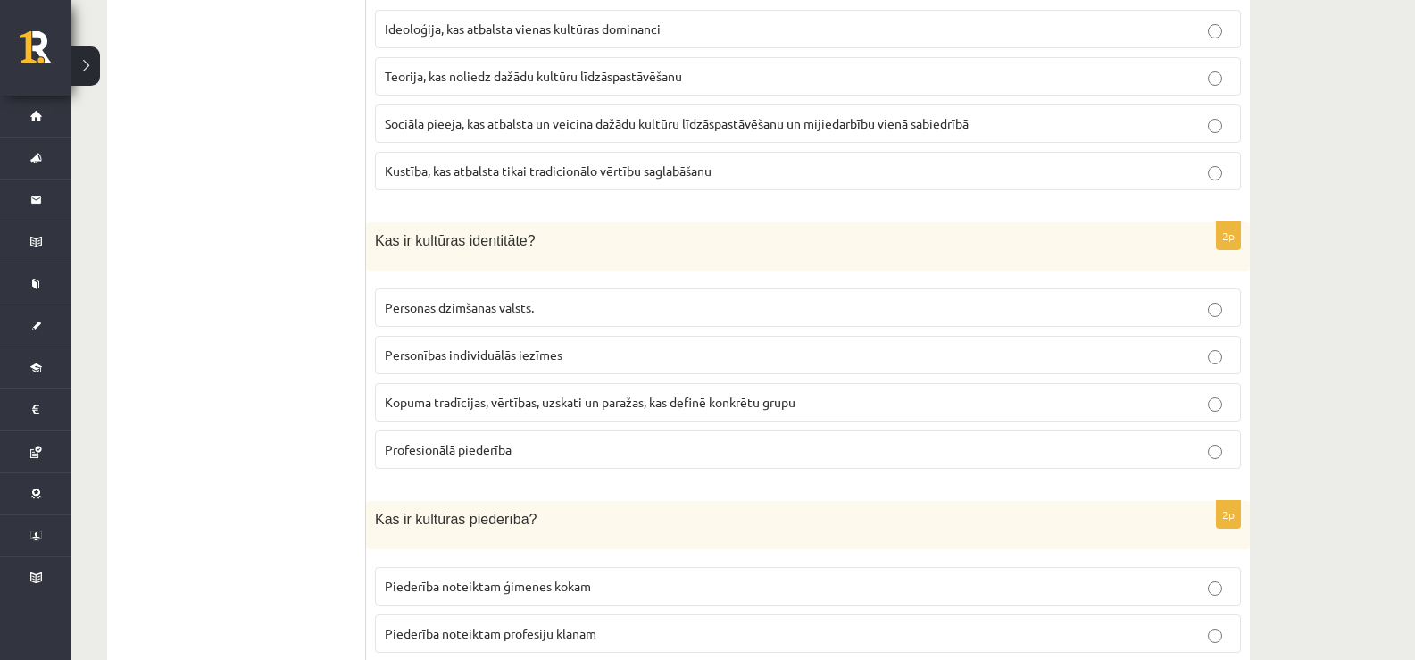
click at [504, 405] on span "Kopuma tradīcijas, vērtības, uzskati un paražas, kas definē konkrētu grupu" at bounding box center [590, 402] width 411 height 16
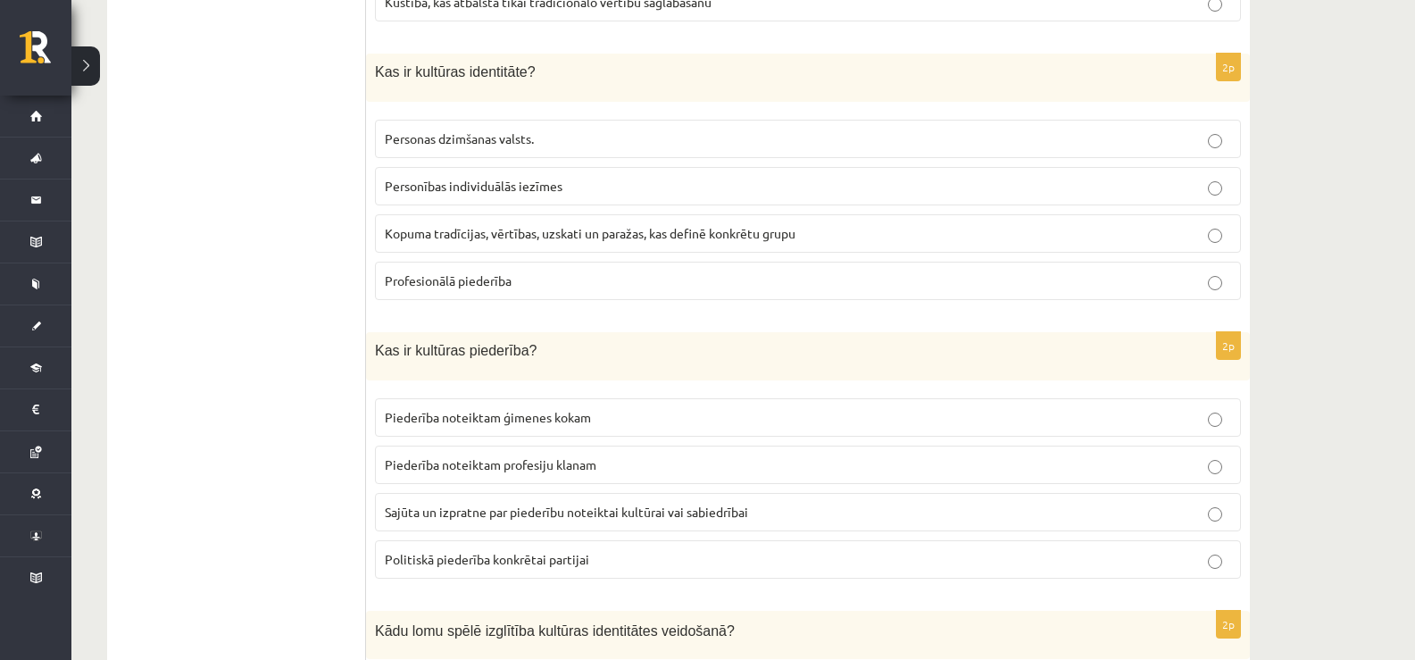
scroll to position [2171, 0]
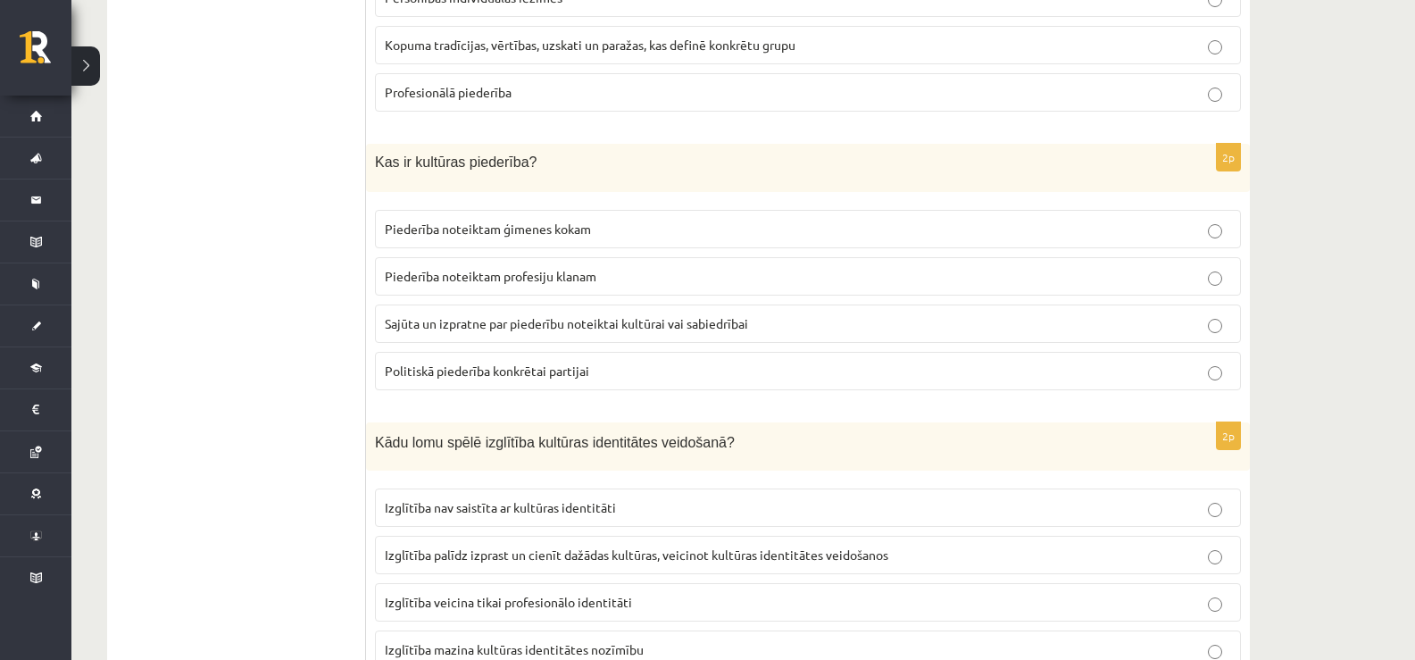
click at [513, 244] on label "Piederība noteiktam ģimenes kokam" at bounding box center [808, 229] width 866 height 38
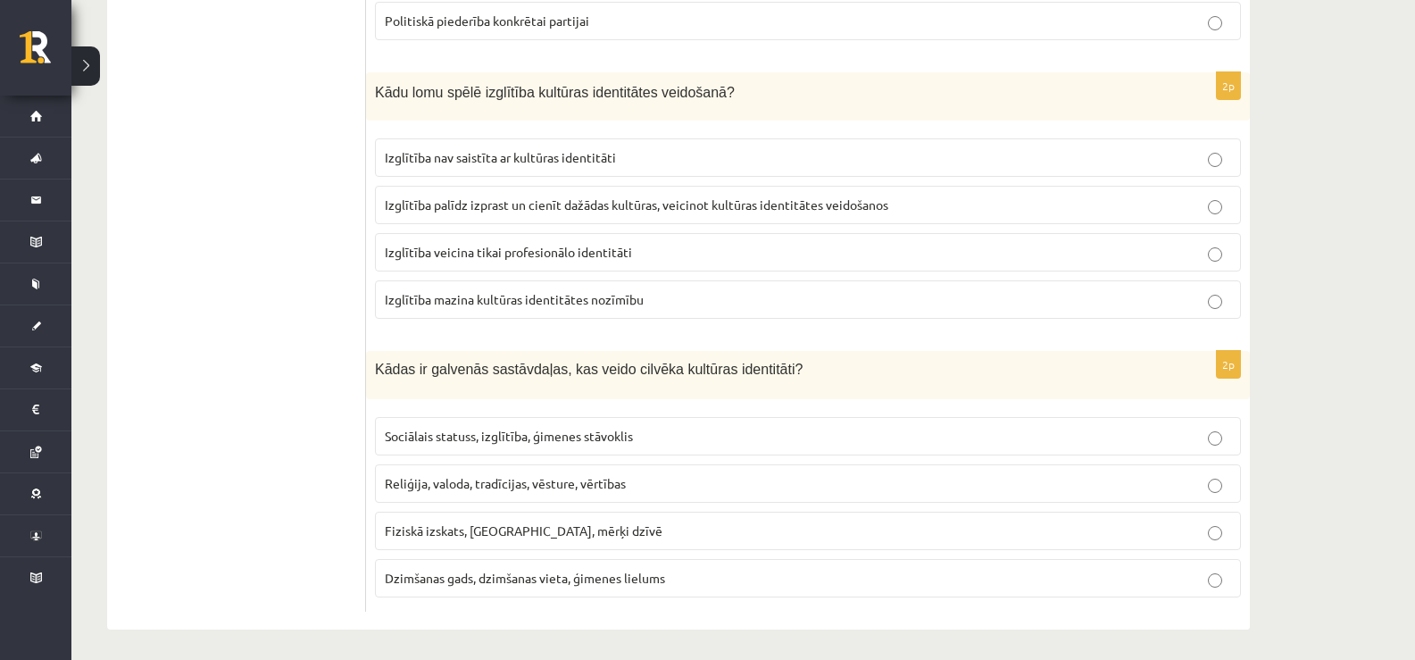
scroll to position [2528, 0]
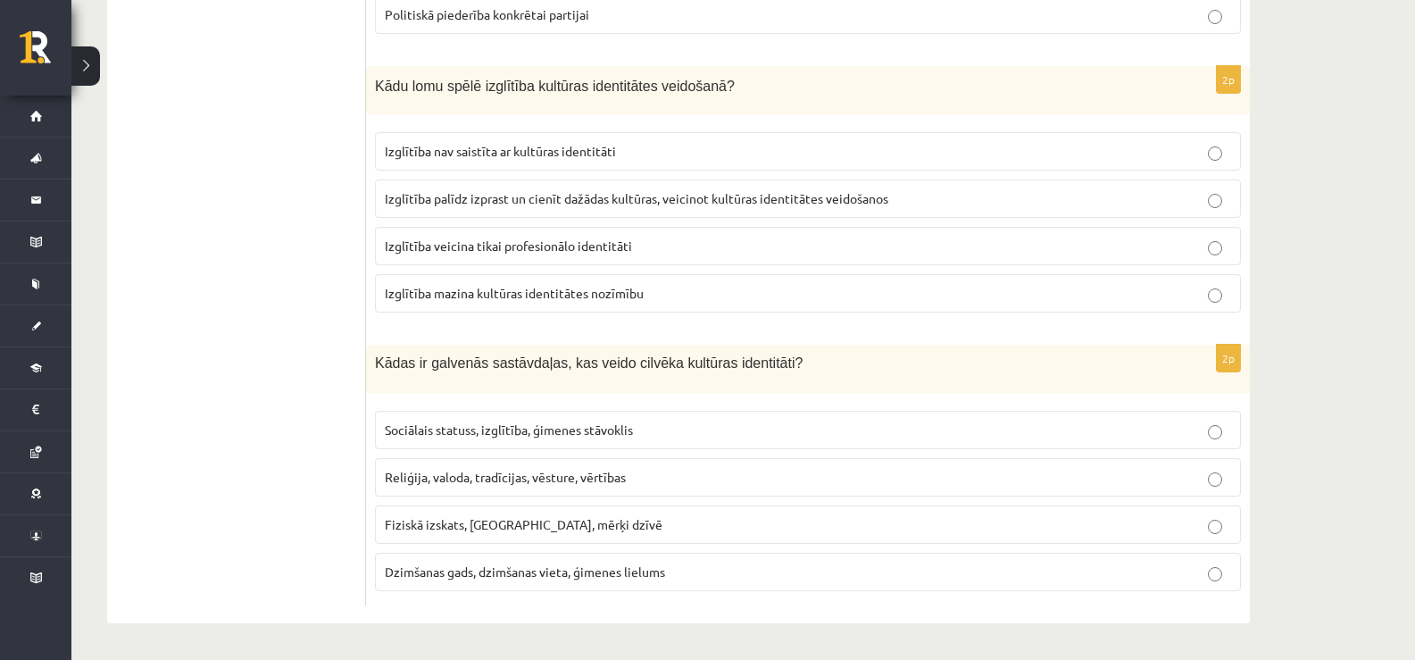
click at [512, 205] on span "Izglītība palīdz izprast un cienīt dažādas kultūras, veicinot kultūras identitā…" at bounding box center [637, 198] width 504 height 16
click at [522, 488] on label "Reliģija, valoda, tradīcijas, vēsture, vērtības" at bounding box center [808, 477] width 866 height 38
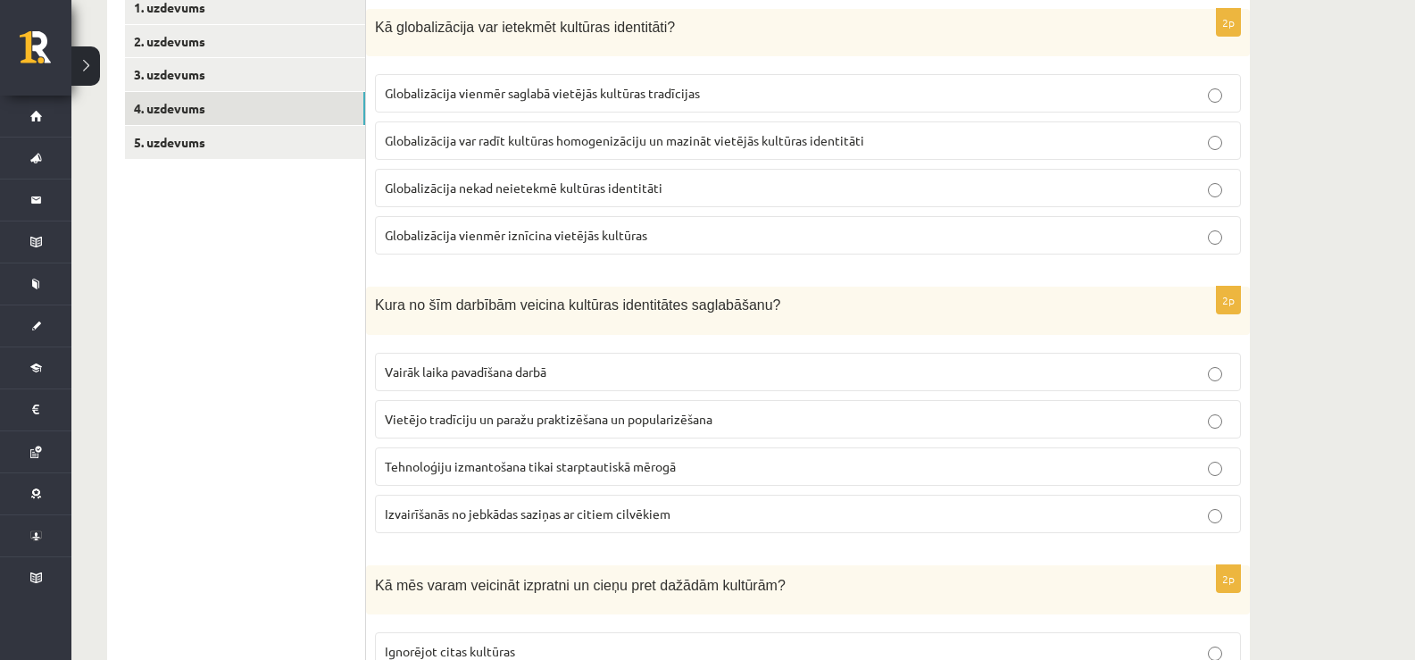
scroll to position [117, 0]
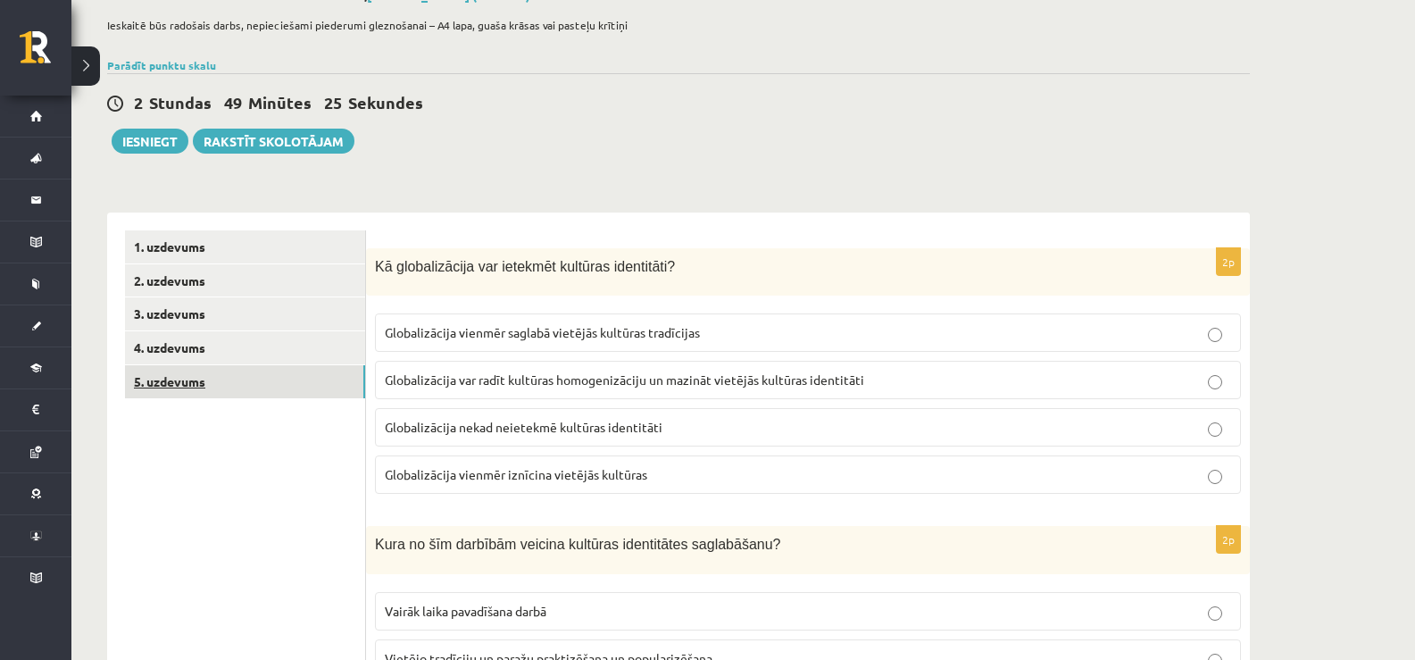
click at [193, 388] on link "5. uzdevums" at bounding box center [245, 381] width 240 height 33
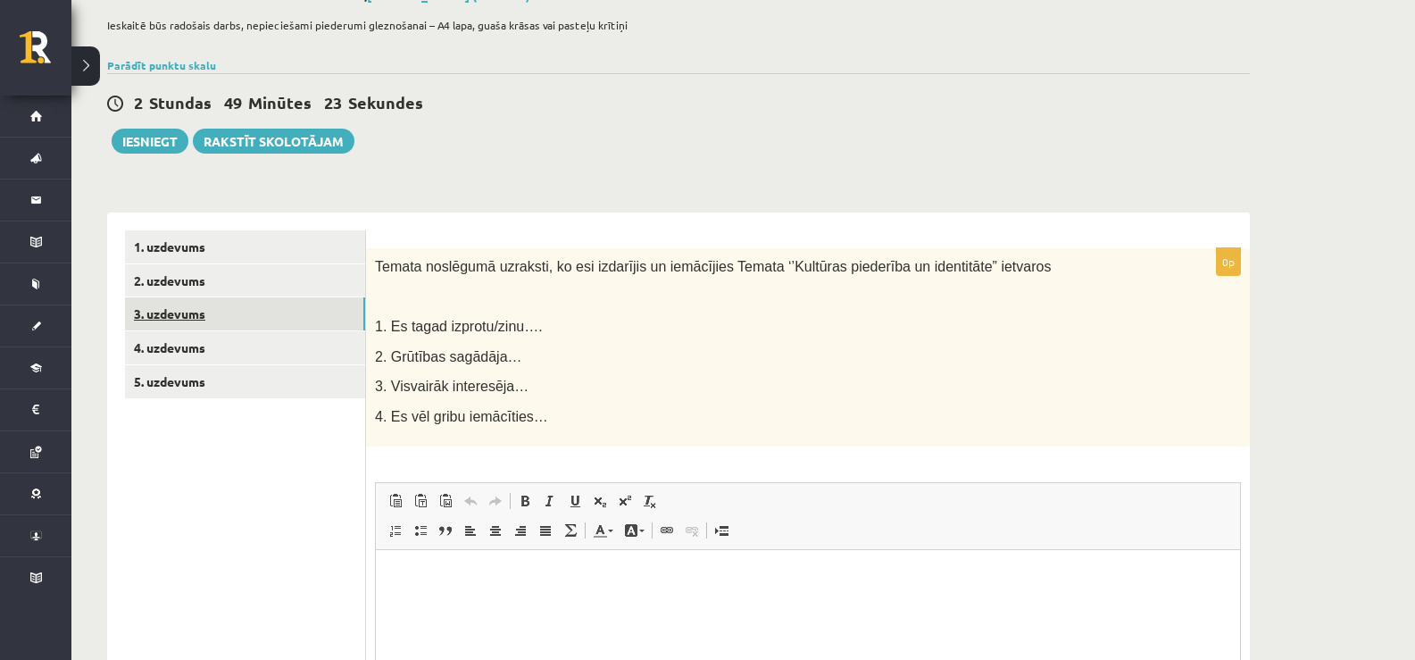
click at [204, 318] on link "3. uzdevums" at bounding box center [245, 313] width 240 height 33
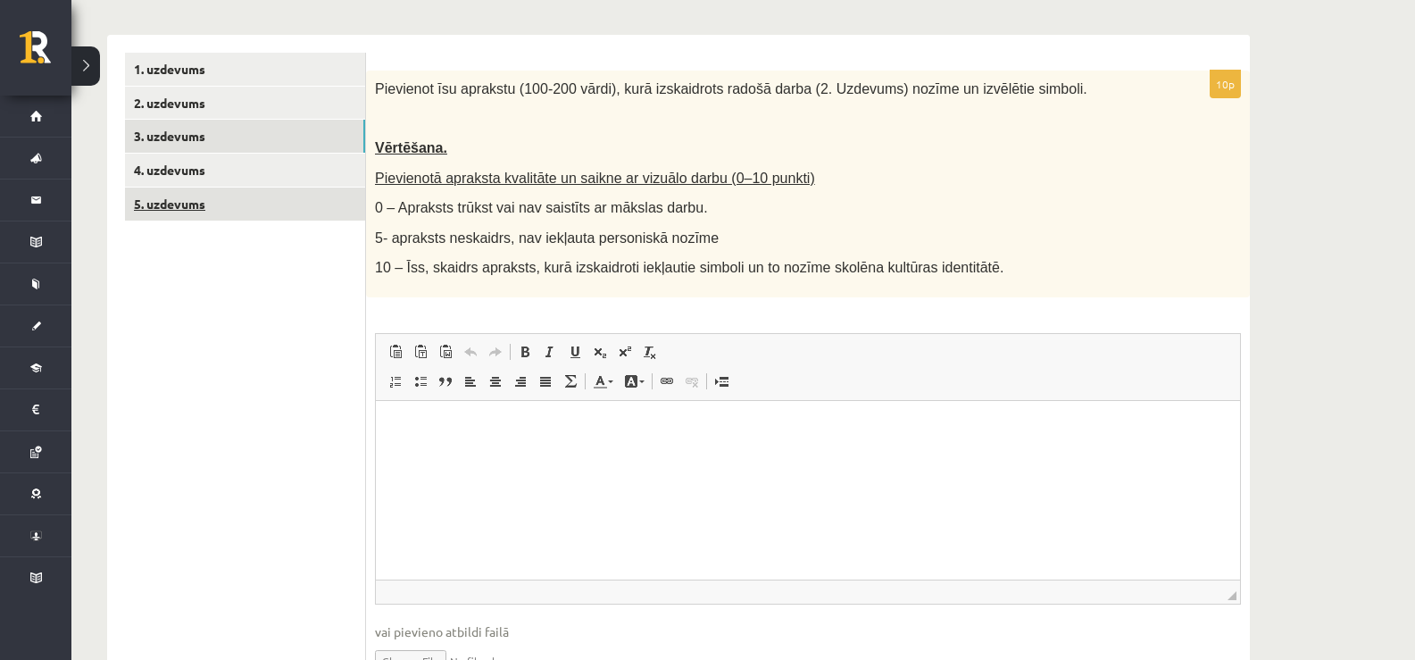
scroll to position [296, 0]
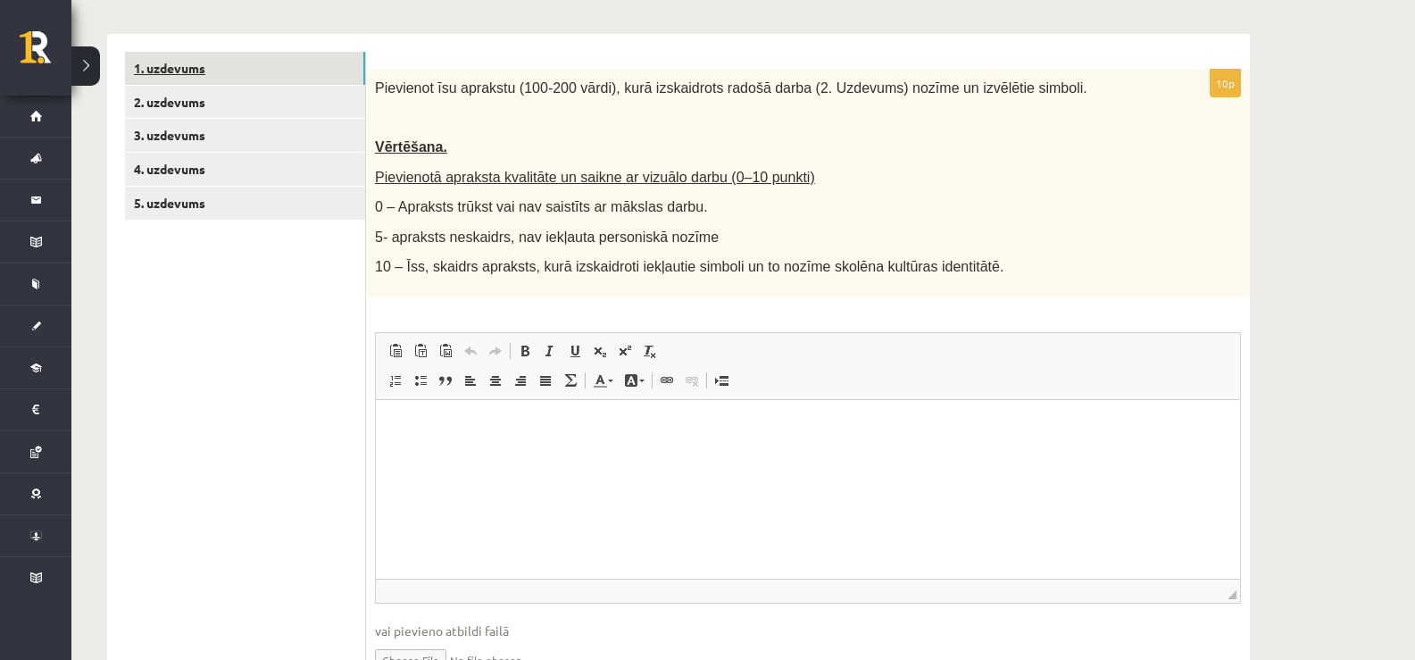
click at [162, 68] on link "1. uzdevums" at bounding box center [245, 68] width 240 height 33
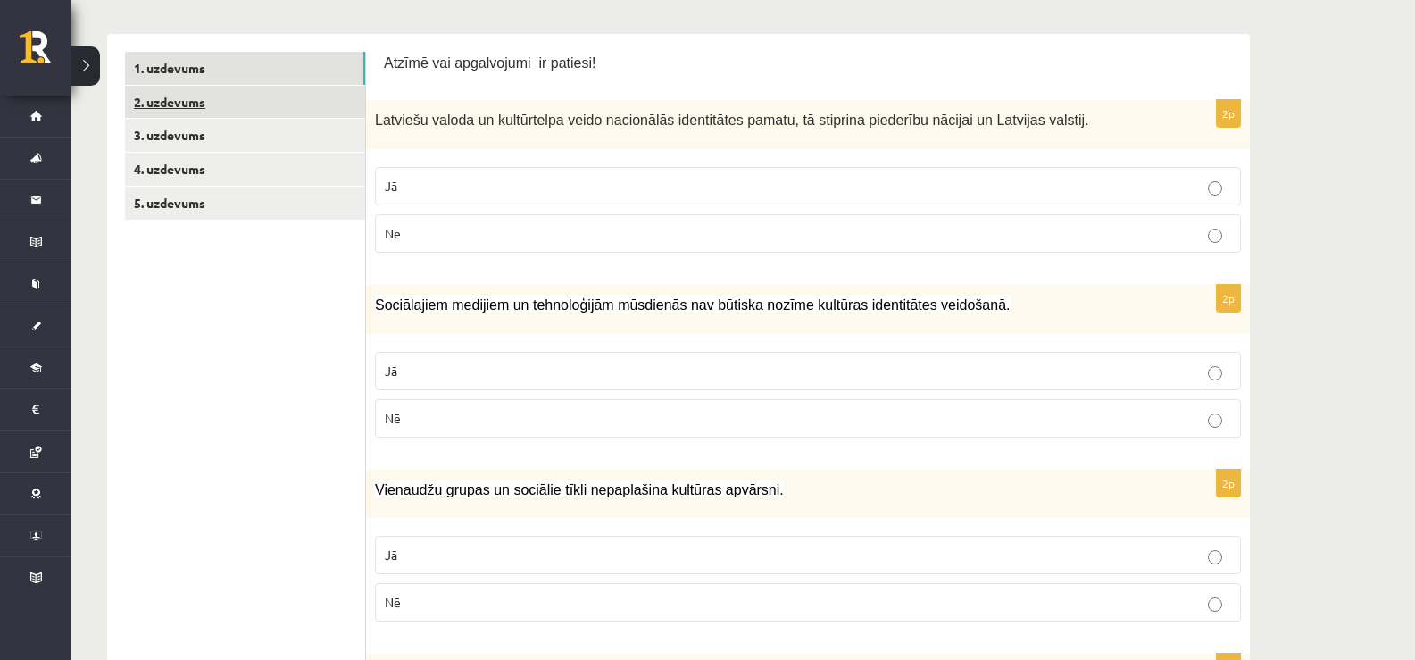
click at [242, 107] on link "2. uzdevums" at bounding box center [245, 102] width 240 height 33
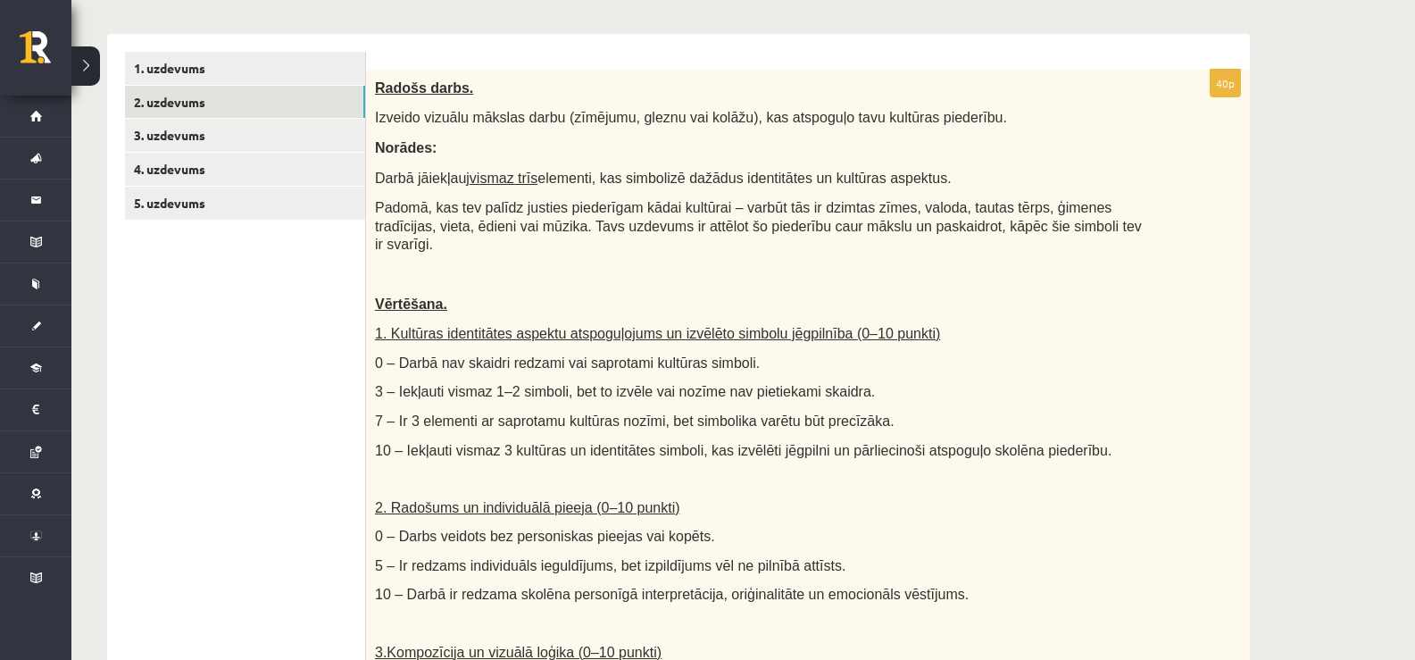
scroll to position [0, 0]
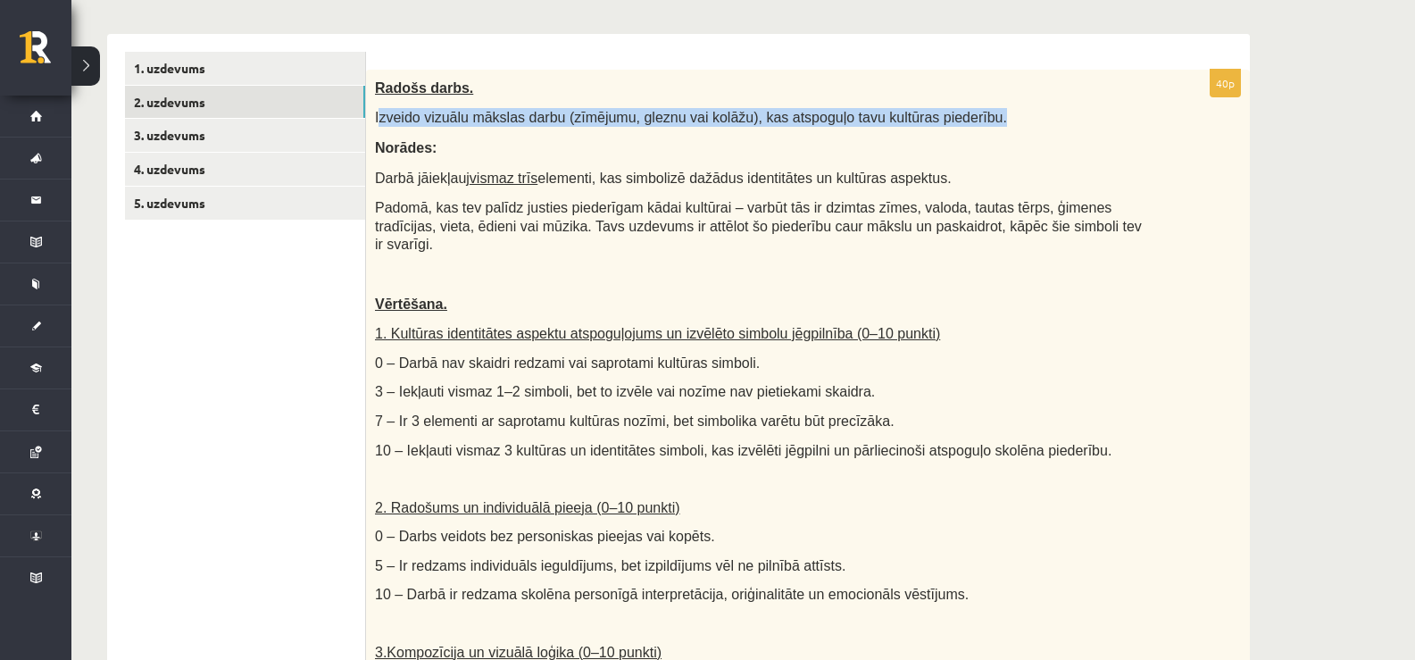
drag, startPoint x: 381, startPoint y: 114, endPoint x: 1015, endPoint y: 121, distance: 634.1
click at [1015, 121] on p "Izveido vizuālu mākslas darbu (zīmējumu, gleznu vai kolāžu), kas atspoguļo tavu…" at bounding box center [763, 117] width 777 height 19
click at [998, 116] on p "Izveido vizuālu mākslas darbu (zīmējumu, gleznu vai kolāžu), kas atspoguļo tavu…" at bounding box center [763, 117] width 777 height 19
click at [922, 112] on span "Izveido vizuālu mākslas darbu (zīmējumu, gleznu vai kolāžu), kas atspoguļo tavu…" at bounding box center [691, 117] width 632 height 15
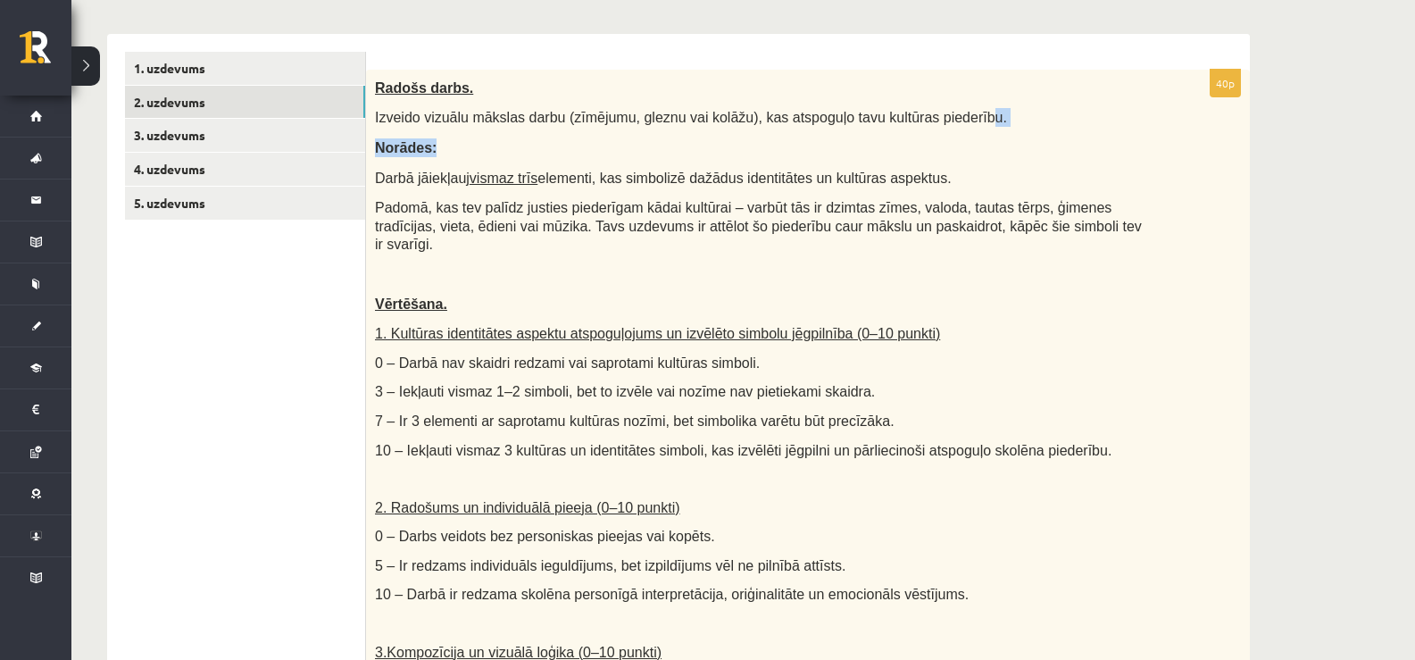
drag, startPoint x: 936, startPoint y: 110, endPoint x: 642, endPoint y: 140, distance: 295.4
click at [642, 140] on div "Radošs darbs. Izveido vizuālu mākslas darbu (zīmējumu, gleznu vai kolāžu), kas …" at bounding box center [808, 492] width 884 height 844
drag, startPoint x: 928, startPoint y: 180, endPoint x: 373, endPoint y: 102, distance: 560.1
click at [373, 102] on div "Radošs darbs. Izveido vizuālu mākslas darbu (zīmējumu, gleznu vai kolāžu), kas …" at bounding box center [808, 492] width 884 height 844
drag, startPoint x: 389, startPoint y: 109, endPoint x: 407, endPoint y: 119, distance: 20.4
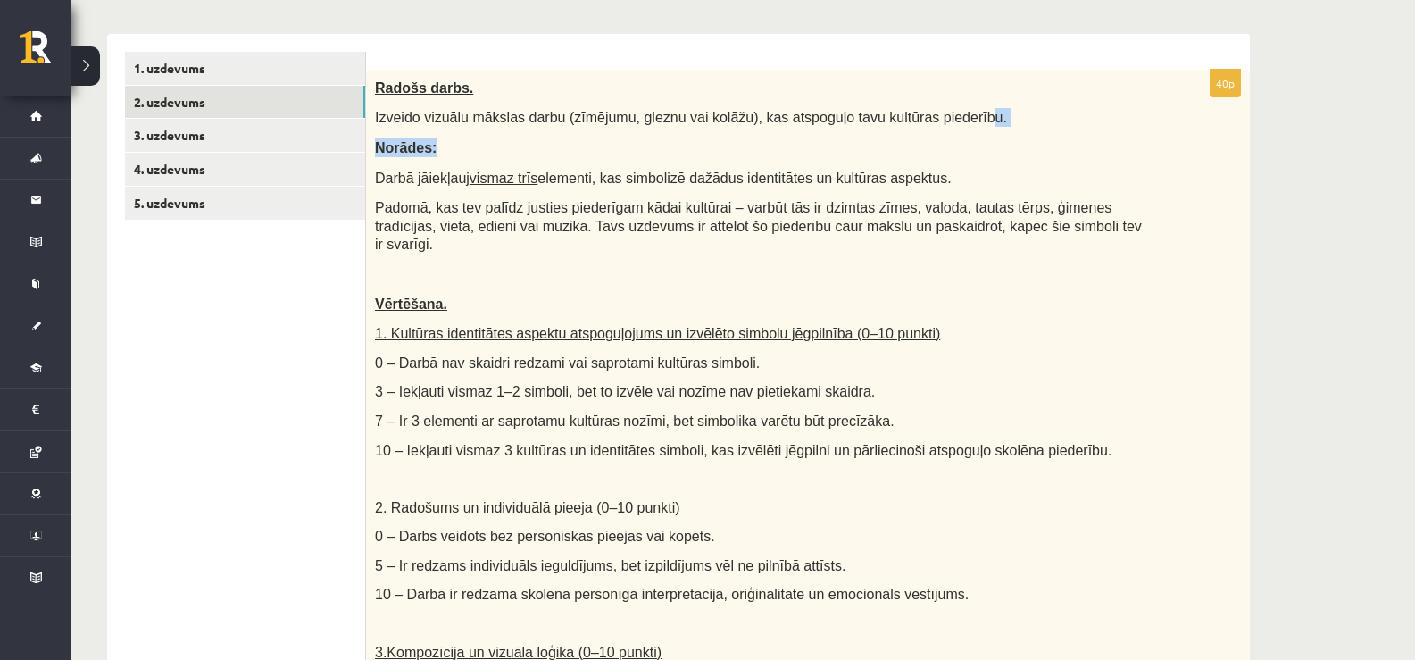
click at [407, 119] on span "Izveido vizuālu mākslas darbu (zīmējumu, gleznu vai kolāžu), kas atspoguļo tavu…" at bounding box center [691, 117] width 632 height 15
drag, startPoint x: 369, startPoint y: 113, endPoint x: 929, endPoint y: 185, distance: 564.6
click at [929, 185] on div "Radošs darbs. Izveido vizuālu mākslas darbu (zīmējumu, gleznu vai kolāžu), kas …" at bounding box center [808, 492] width 884 height 844
copy div "Izveido vizuālu mākslas darbu (zīmējumu, gleznu vai kolāžu), kas atspoguļo tavu…"
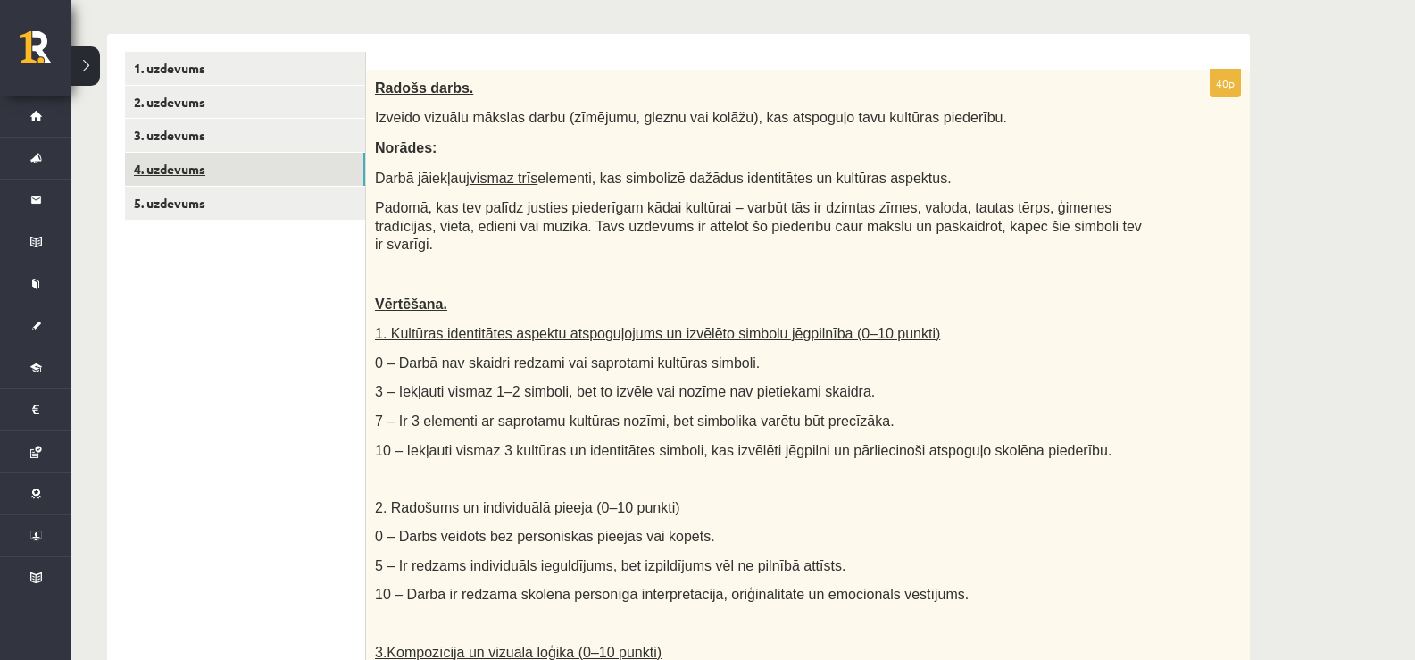
click at [324, 163] on link "4. uzdevums" at bounding box center [245, 169] width 240 height 33
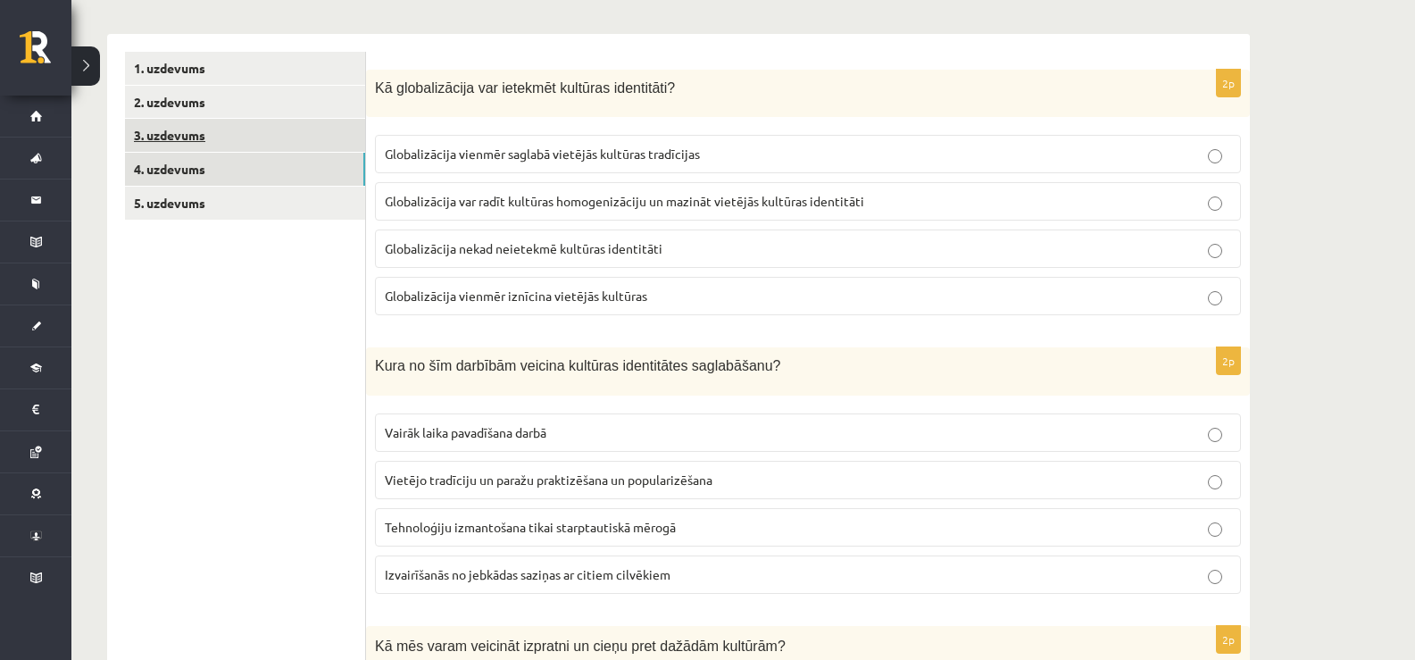
click at [303, 133] on link "3. uzdevums" at bounding box center [245, 135] width 240 height 33
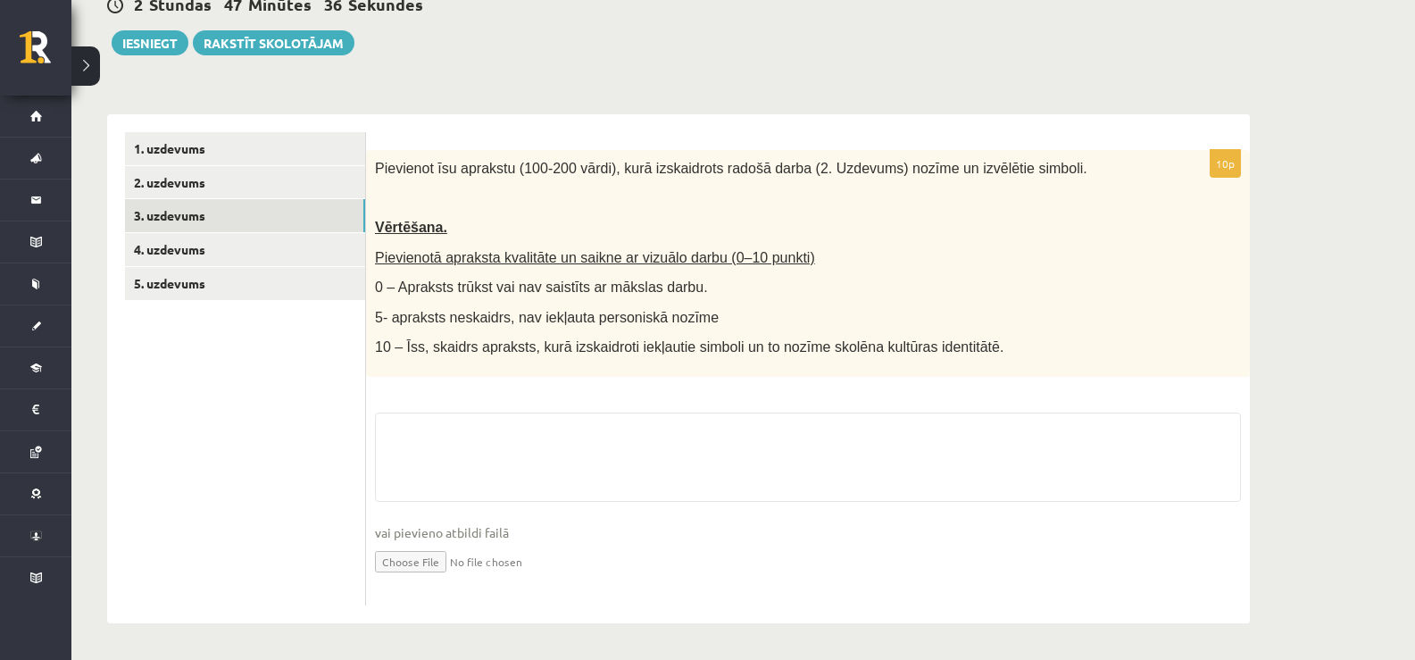
scroll to position [217, 0]
click at [292, 107] on div "**********" at bounding box center [678, 359] width 1143 height 527
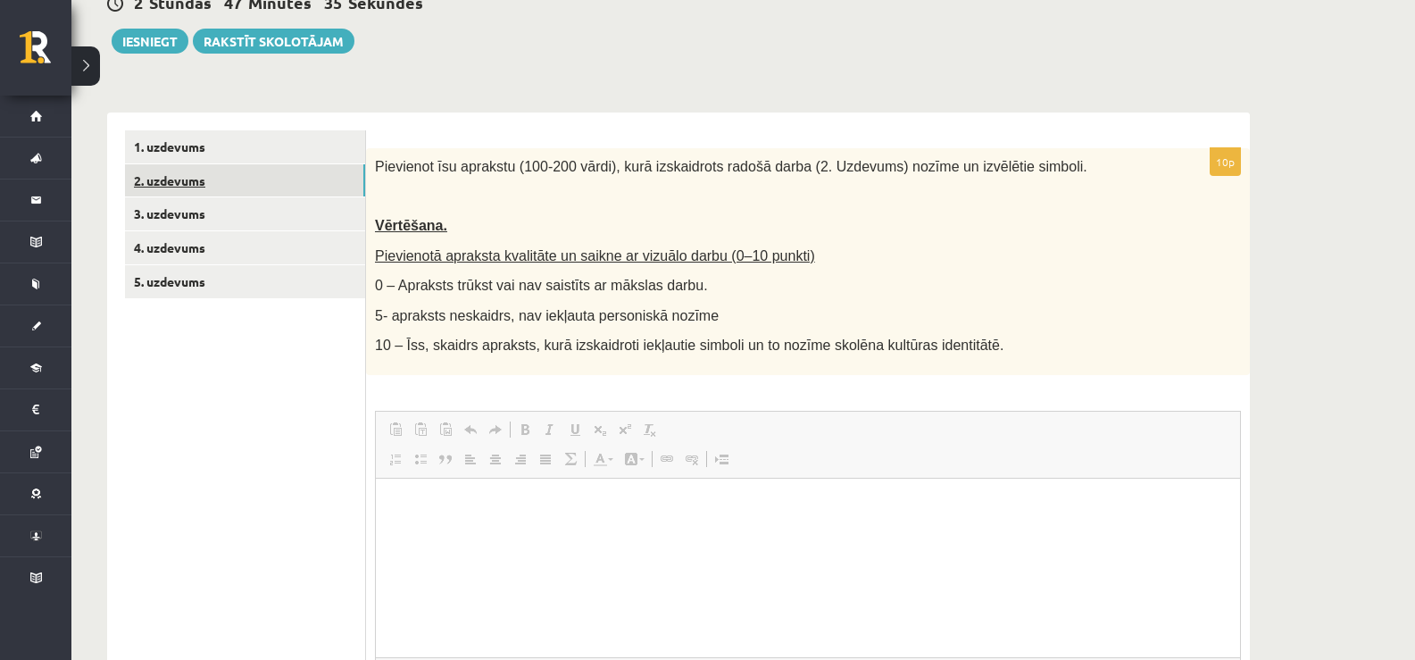
click at [225, 182] on link "2. uzdevums" at bounding box center [245, 180] width 240 height 33
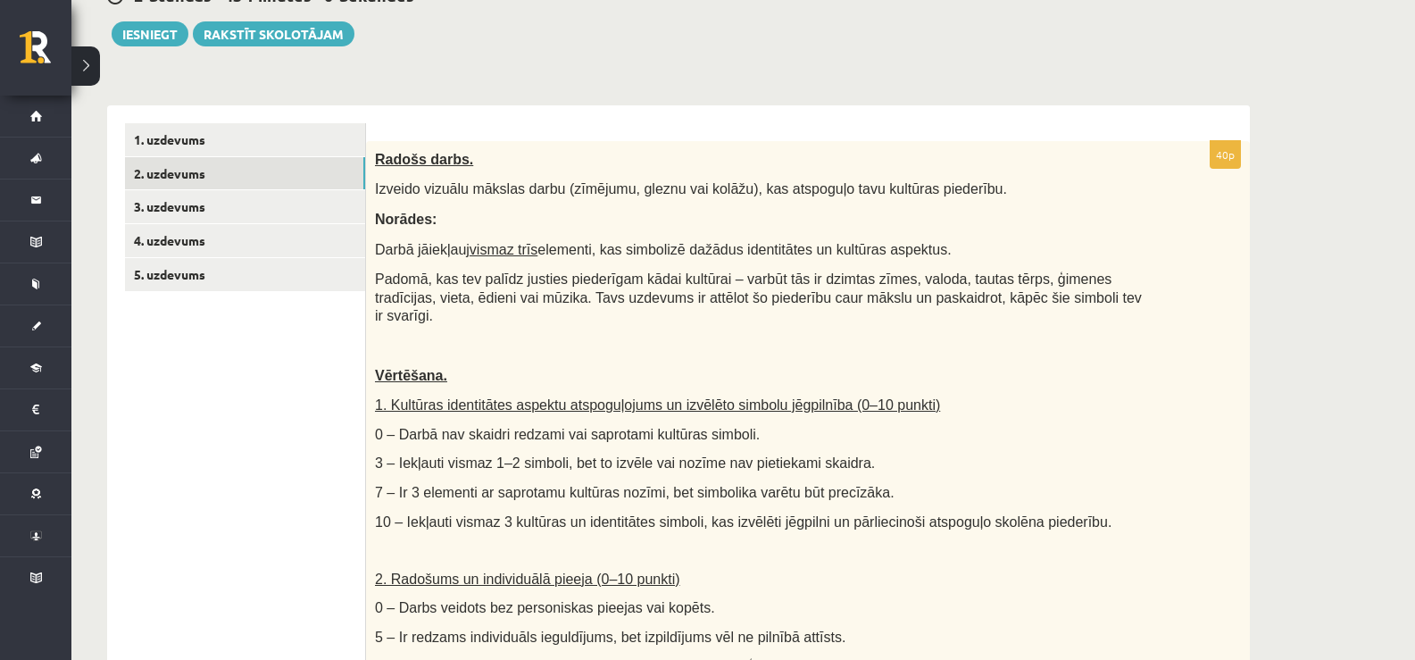
scroll to position [268, 0]
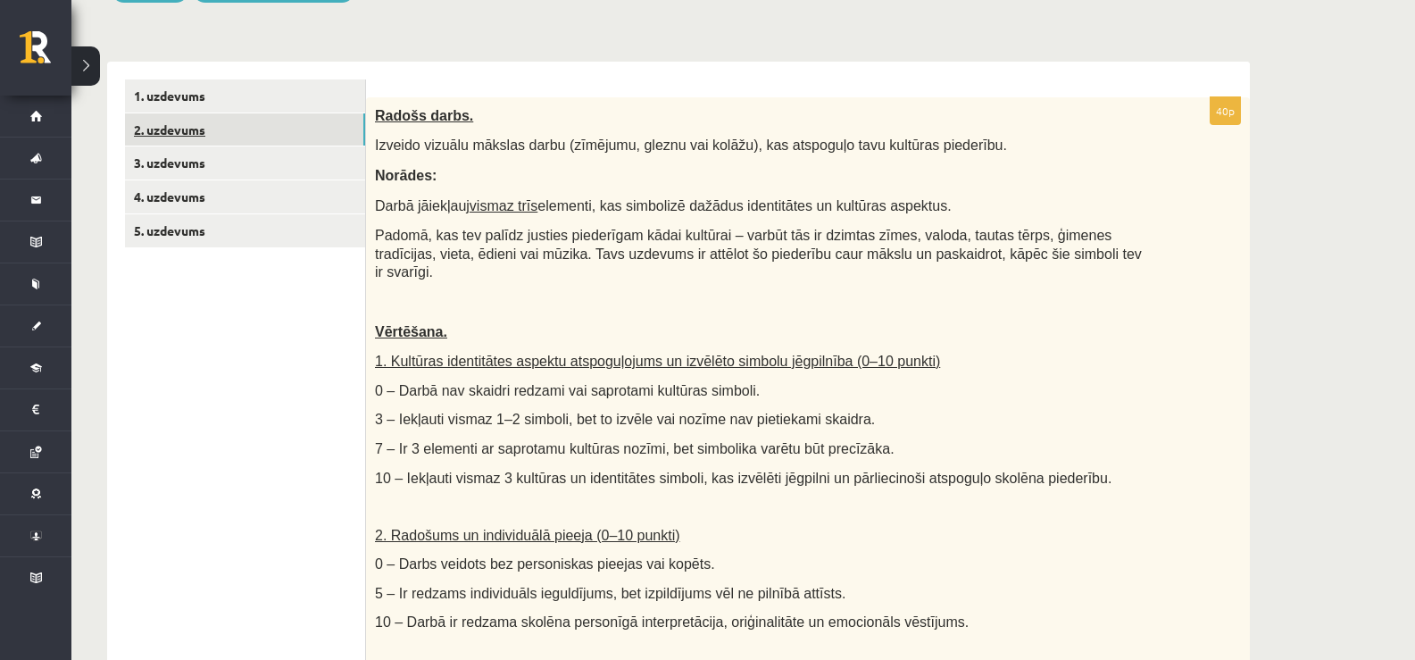
click at [309, 124] on link "2. uzdevums" at bounding box center [245, 129] width 240 height 33
click at [309, 112] on link "1. uzdevums" at bounding box center [245, 95] width 240 height 33
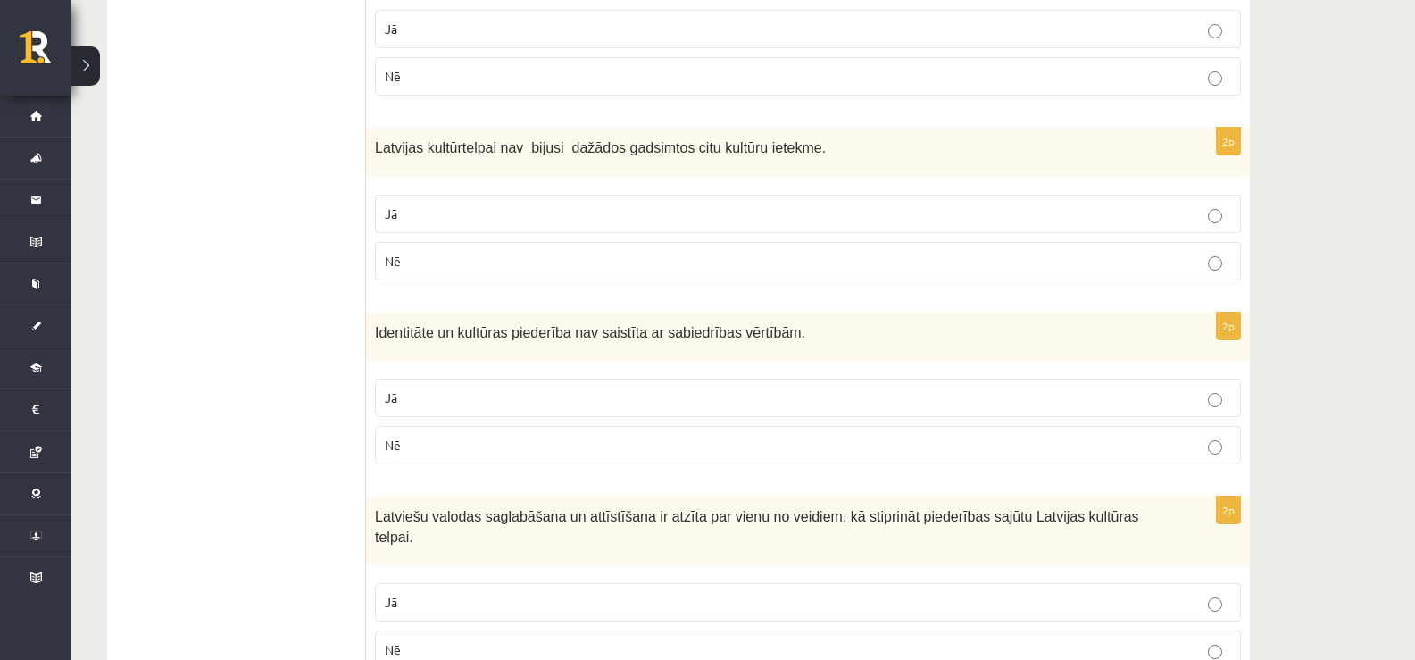
scroll to position [2561, 0]
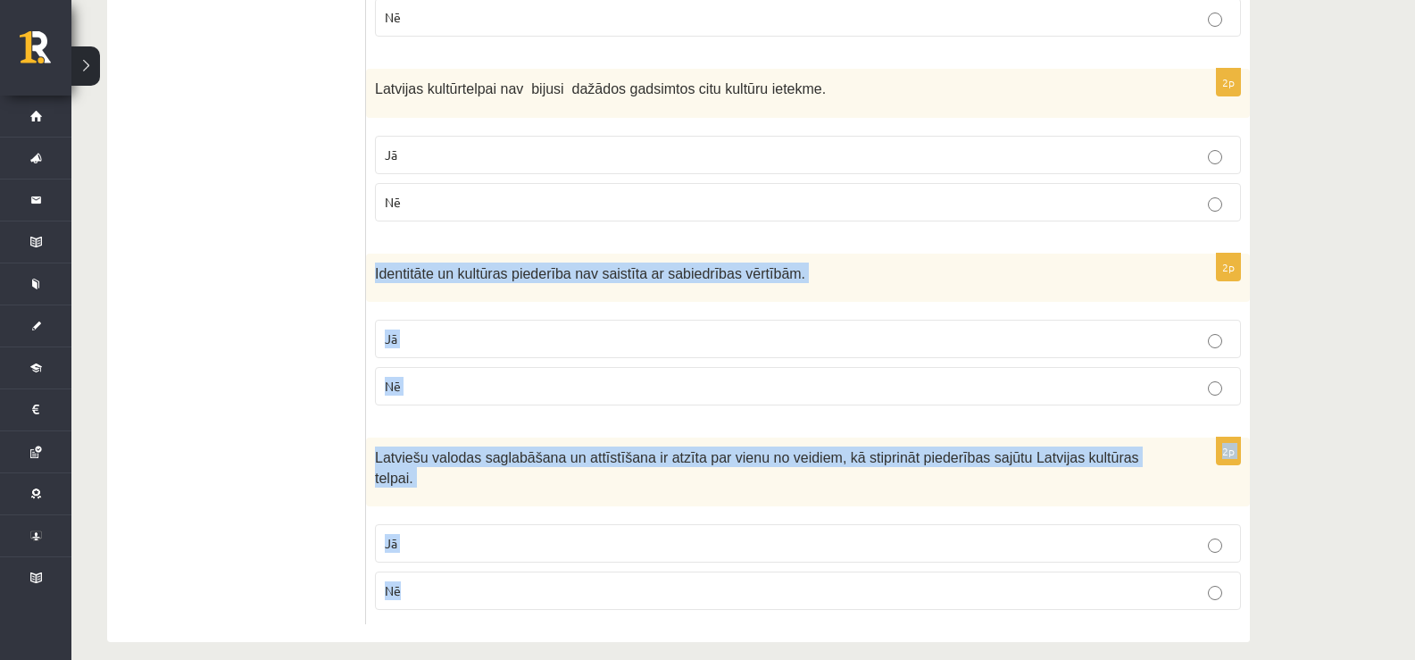
drag, startPoint x: 463, startPoint y: 567, endPoint x: 369, endPoint y: 290, distance: 292.6
copy form "Identitāte un kultūras piederība nav saistīta ar sabiedrības vērtībām. Jā Nē 2p…"
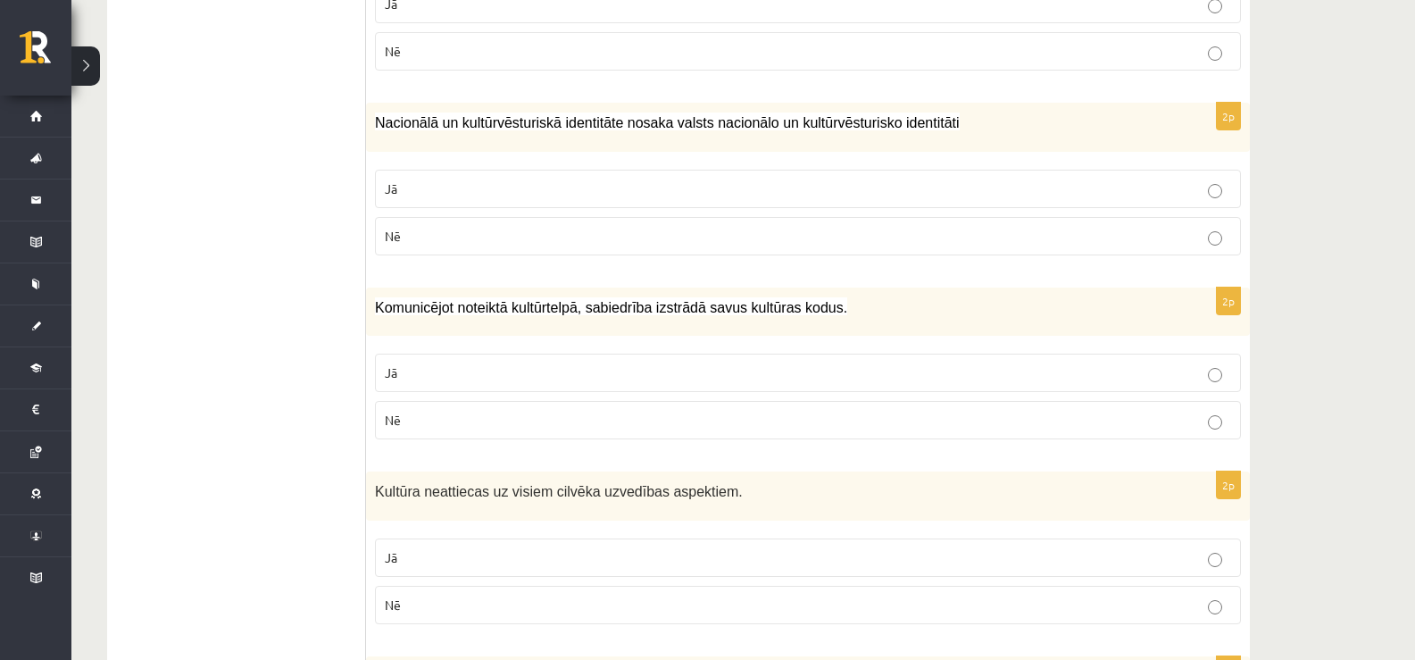
click at [204, 382] on ul "1. uzdevums 2. uzdevums 3. uzdevums 4. uzdevums 5. uzdevums" at bounding box center [245, 366] width 241 height 2839
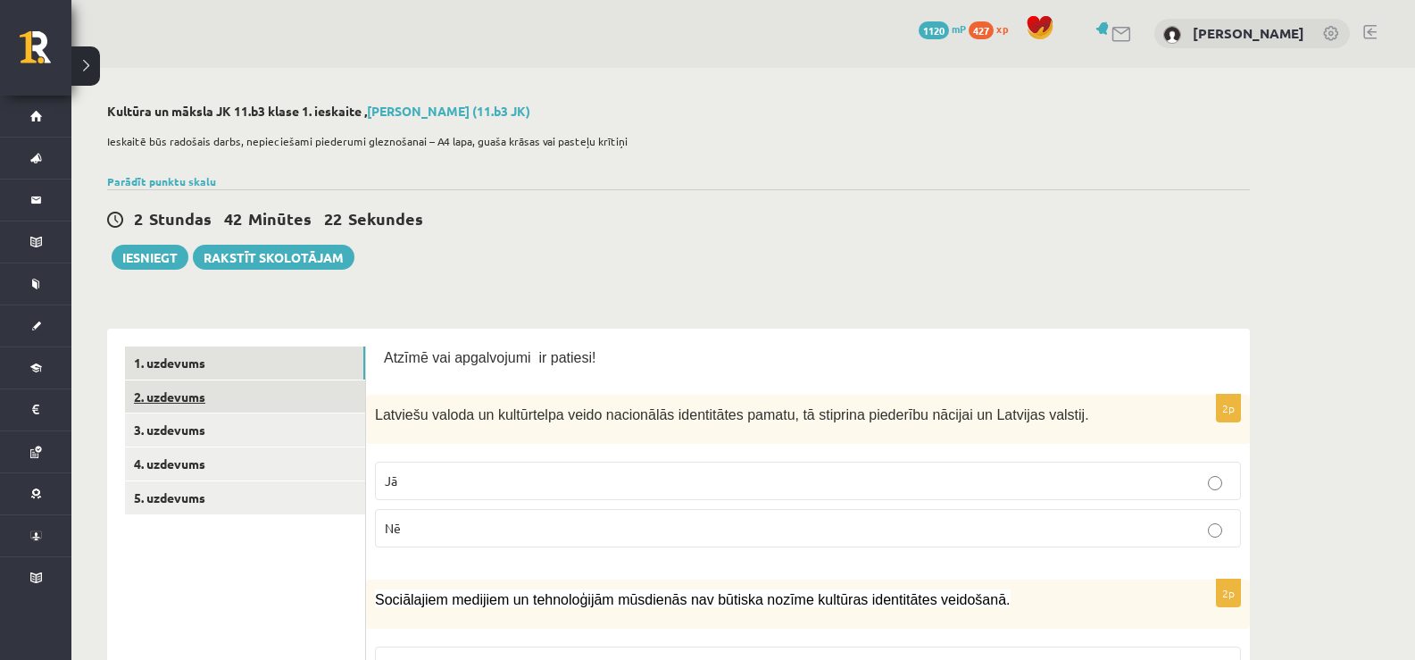
scroll to position [0, 0]
click at [189, 403] on link "2. uzdevums" at bounding box center [245, 397] width 240 height 33
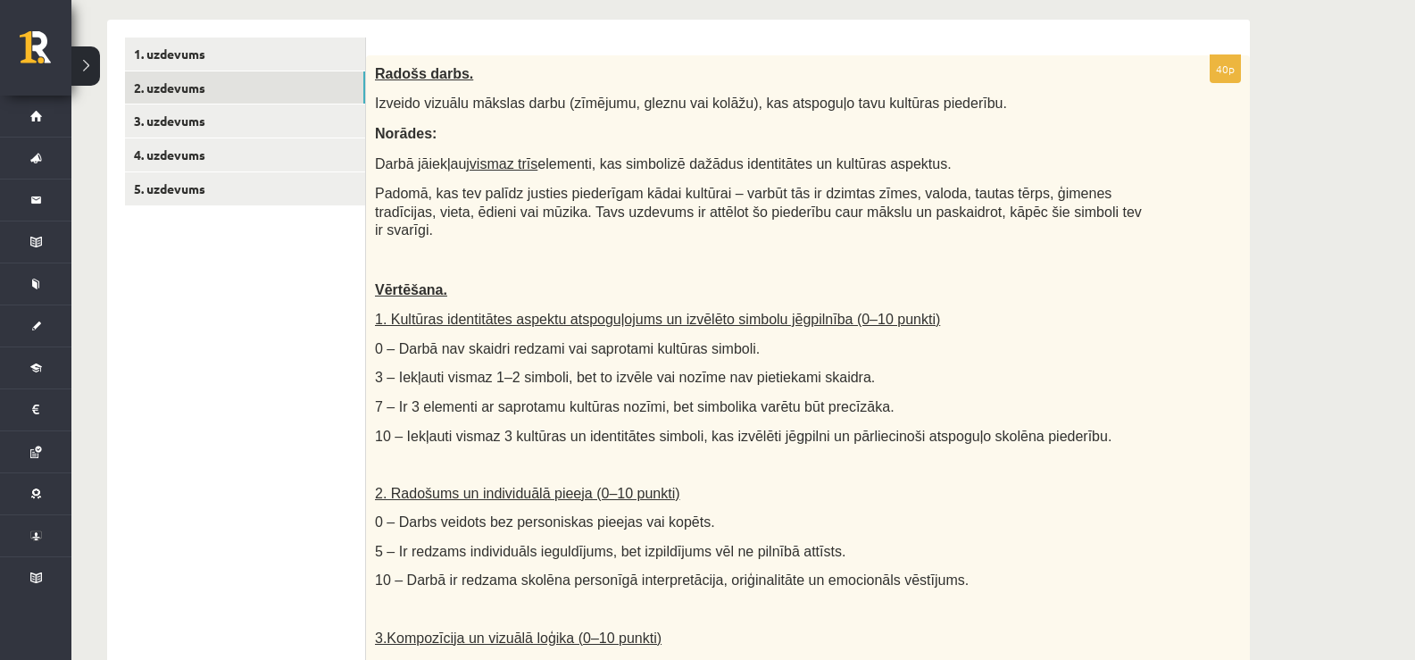
scroll to position [268, 0]
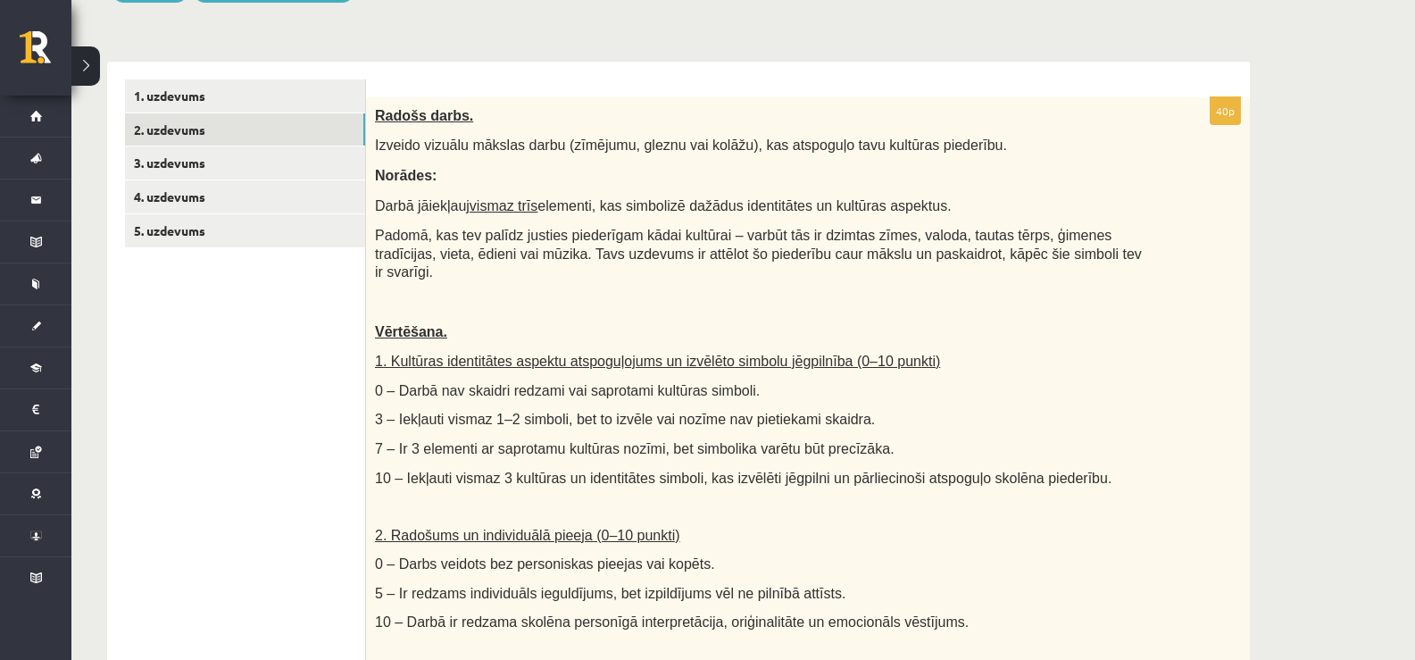
drag, startPoint x: 386, startPoint y: 146, endPoint x: 910, endPoint y: 203, distance: 527.3
click at [910, 203] on div "Radošs darbs. Izveido vizuālu mākslas darbu (zīmējumu, gleznu vai kolāžu), kas …" at bounding box center [808, 519] width 884 height 844
copy div "veido vizuālu mākslas darbu (zīmējumu, gleznu vai kolāžu), kas atspoguļo tavu k…"
click at [731, 189] on div "Radošs darbs. Izveido vizuālu mākslas darbu (zīmējumu, gleznu vai kolāžu), kas …" at bounding box center [808, 519] width 884 height 844
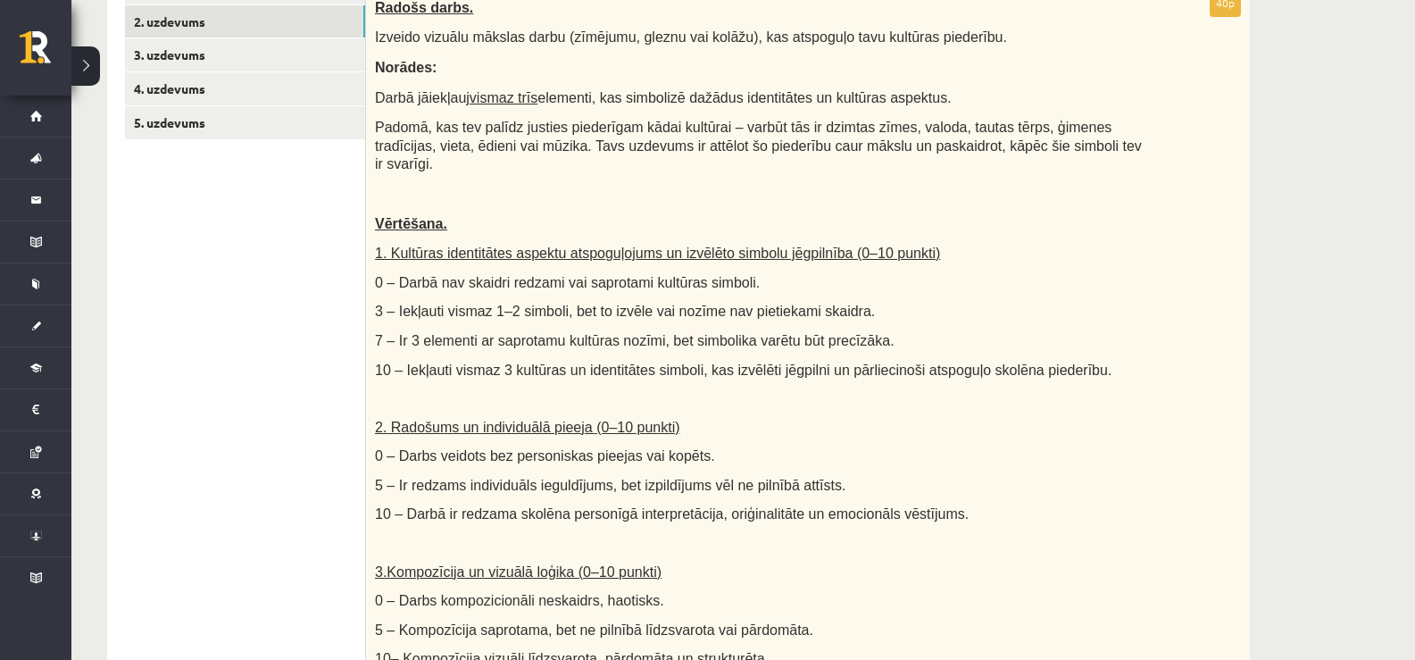
scroll to position [357, 0]
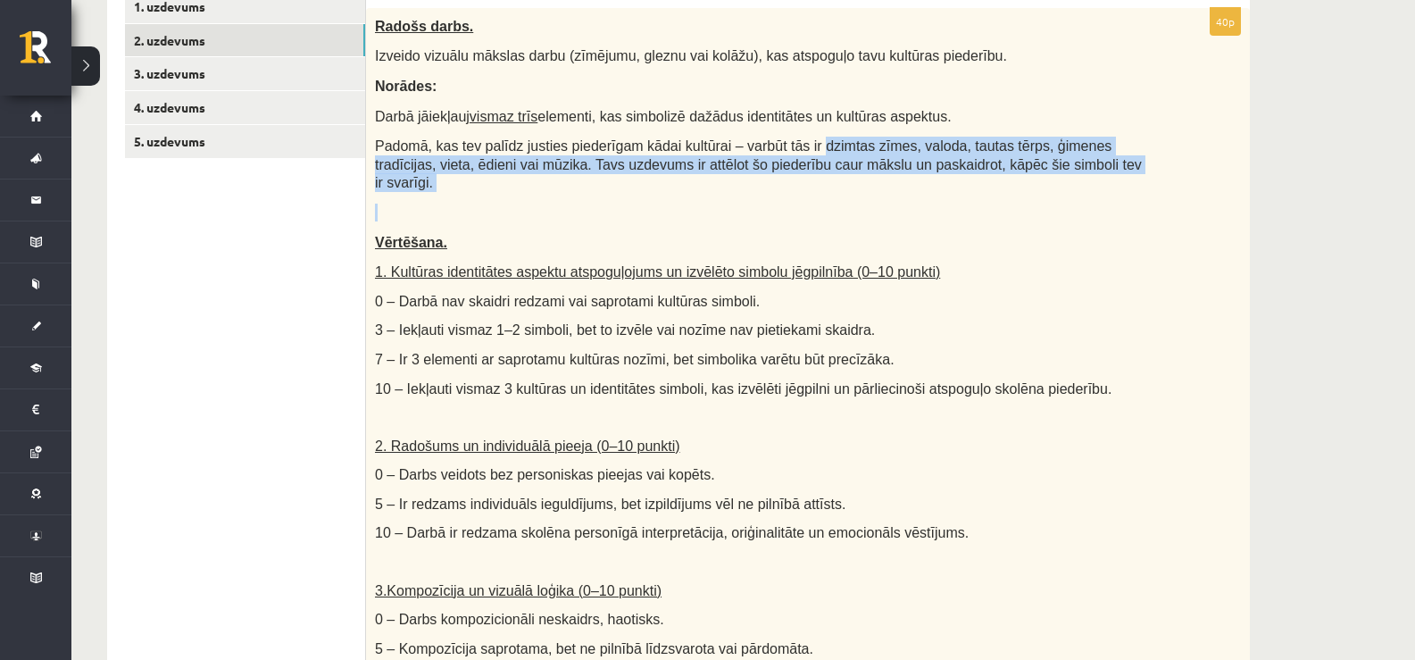
drag, startPoint x: 785, startPoint y: 141, endPoint x: 1067, endPoint y: 183, distance: 285.3
click at [1070, 183] on div "Radošs darbs. Izveido vizuālu mākslas darbu (zīmējumu, gleznu vai kolāžu), kas …" at bounding box center [808, 430] width 884 height 844
copy div "dzimtas zīmes, valoda, tautas tērps, ģimenes tradīcijas, vieta, ēdieni vai mūzi…"
drag, startPoint x: 146, startPoint y: 346, endPoint x: 146, endPoint y: 214, distance: 131.3
click at [146, 319] on ul "1. uzdevums 2. uzdevums 3. uzdevums 4. uzdevums 5. uzdevums" at bounding box center [245, 624] width 241 height 1269
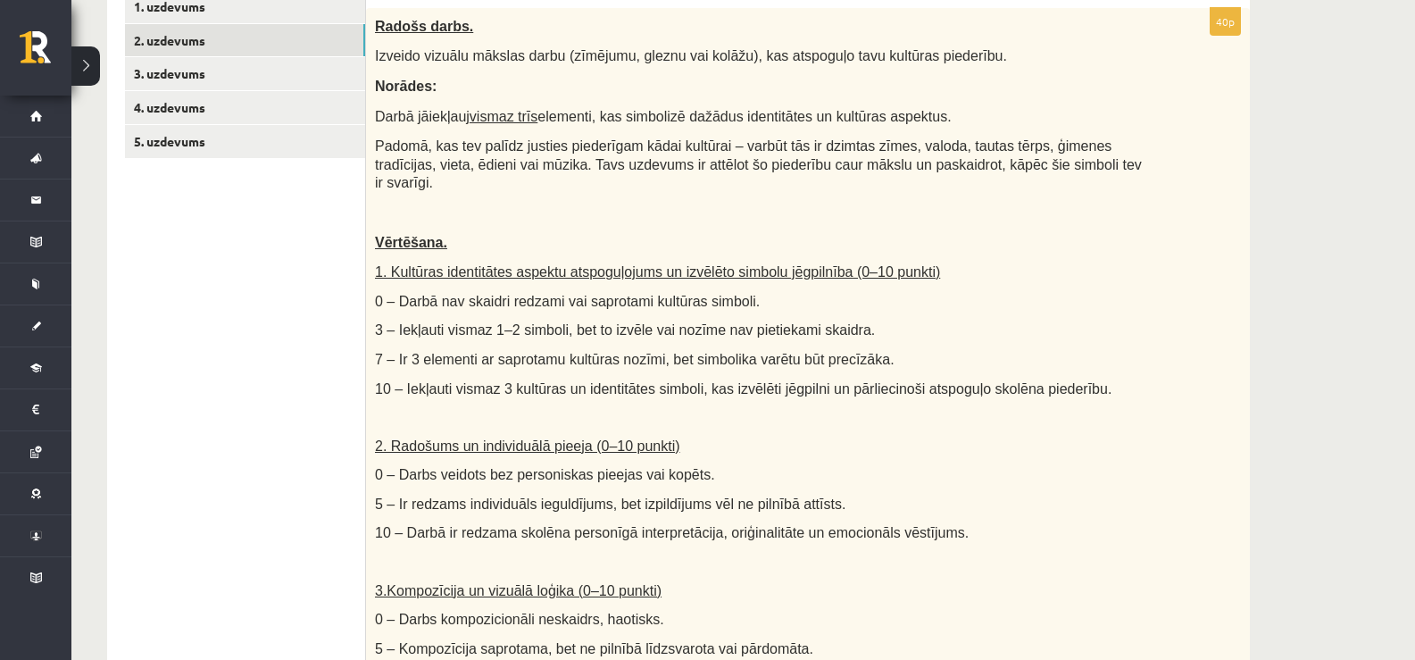
click at [893, 161] on span "Padomā, kas tev palīdz justies piederīgam kādai kultūrai – varbūt tās ir dzimta…" at bounding box center [758, 164] width 767 height 52
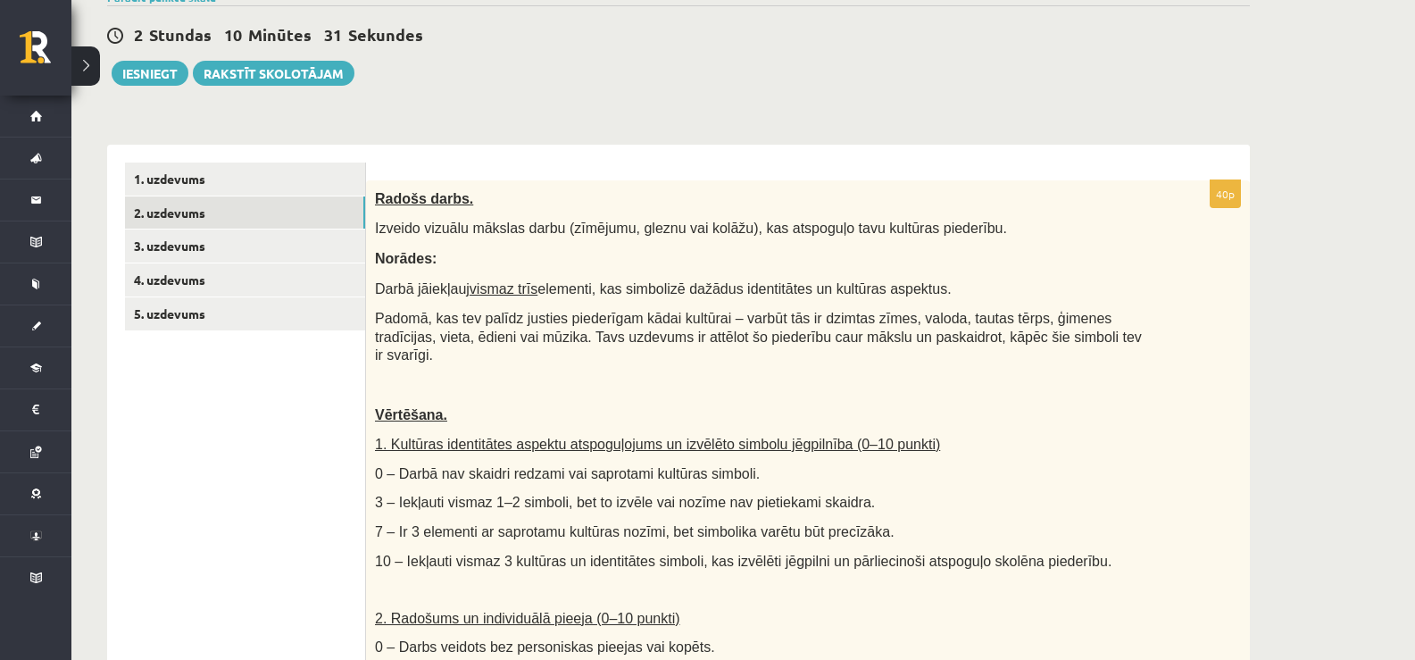
scroll to position [179, 0]
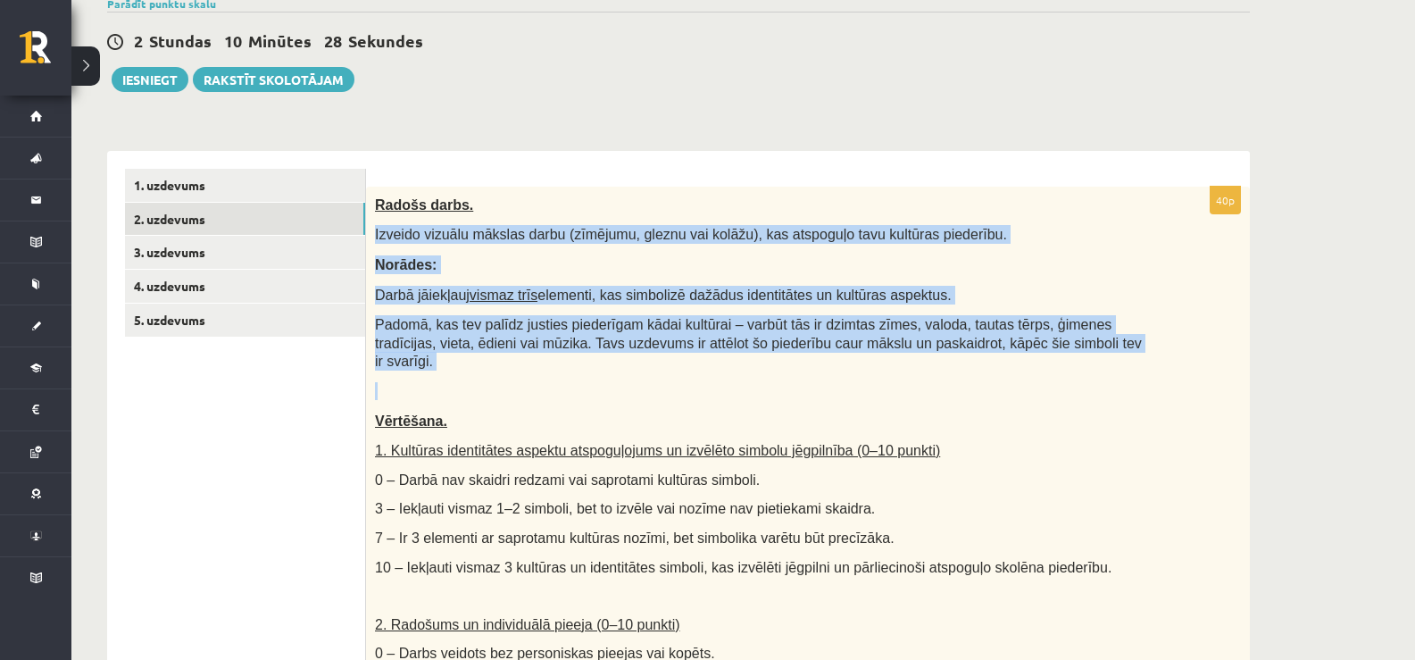
drag, startPoint x: 375, startPoint y: 225, endPoint x: 1043, endPoint y: 367, distance: 682.9
click at [1043, 367] on div "Radošs darbs. Izveido vizuālu mākslas darbu (zīmējumu, gleznu vai kolāžu), kas …" at bounding box center [808, 609] width 884 height 844
copy div "Izveido vizuālu mākslas darbu (zīmējumu, gleznu vai kolāžu), kas atspoguļo tavu…"
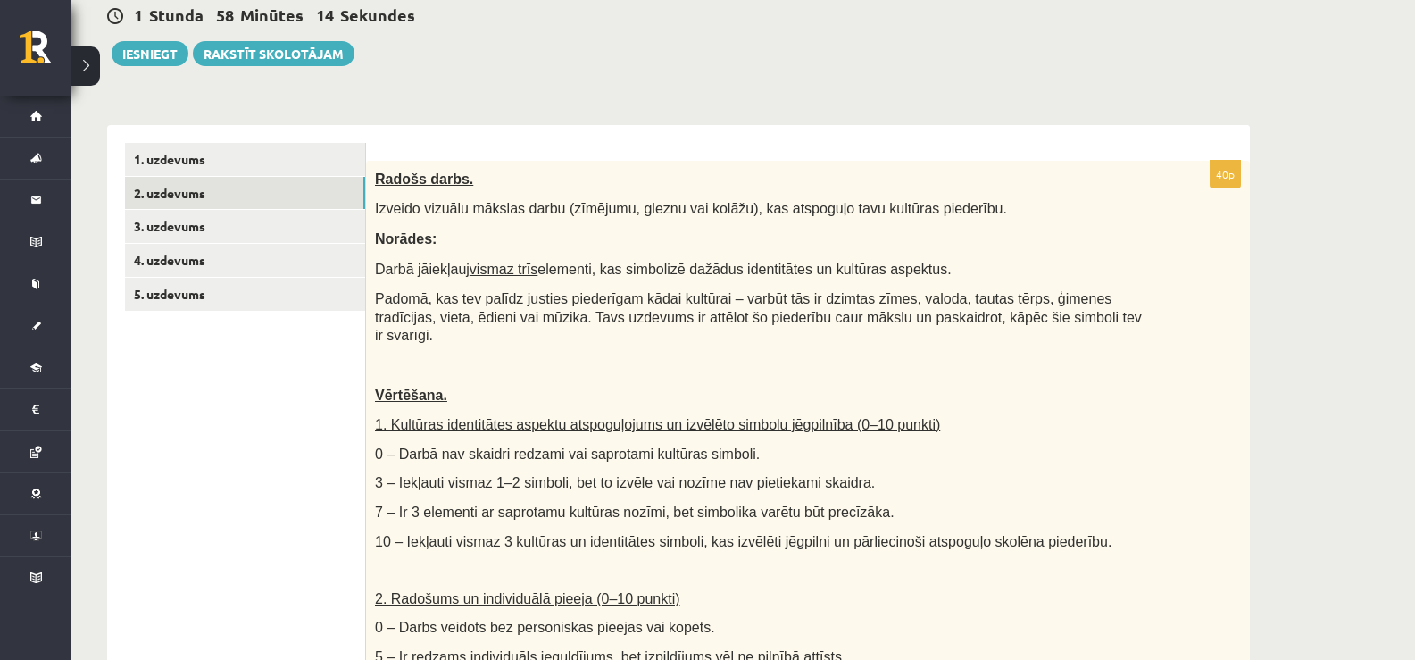
scroll to position [189, 0]
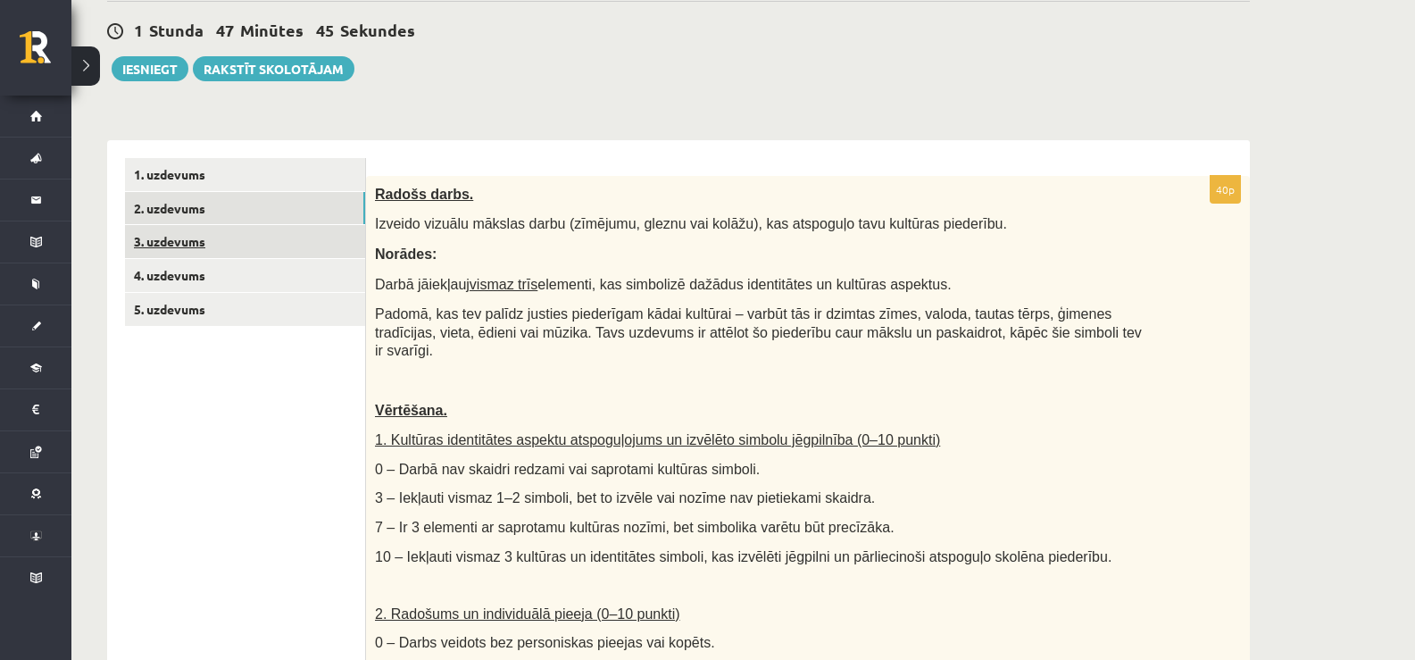
click at [242, 246] on link "3. uzdevums" at bounding box center [245, 241] width 240 height 33
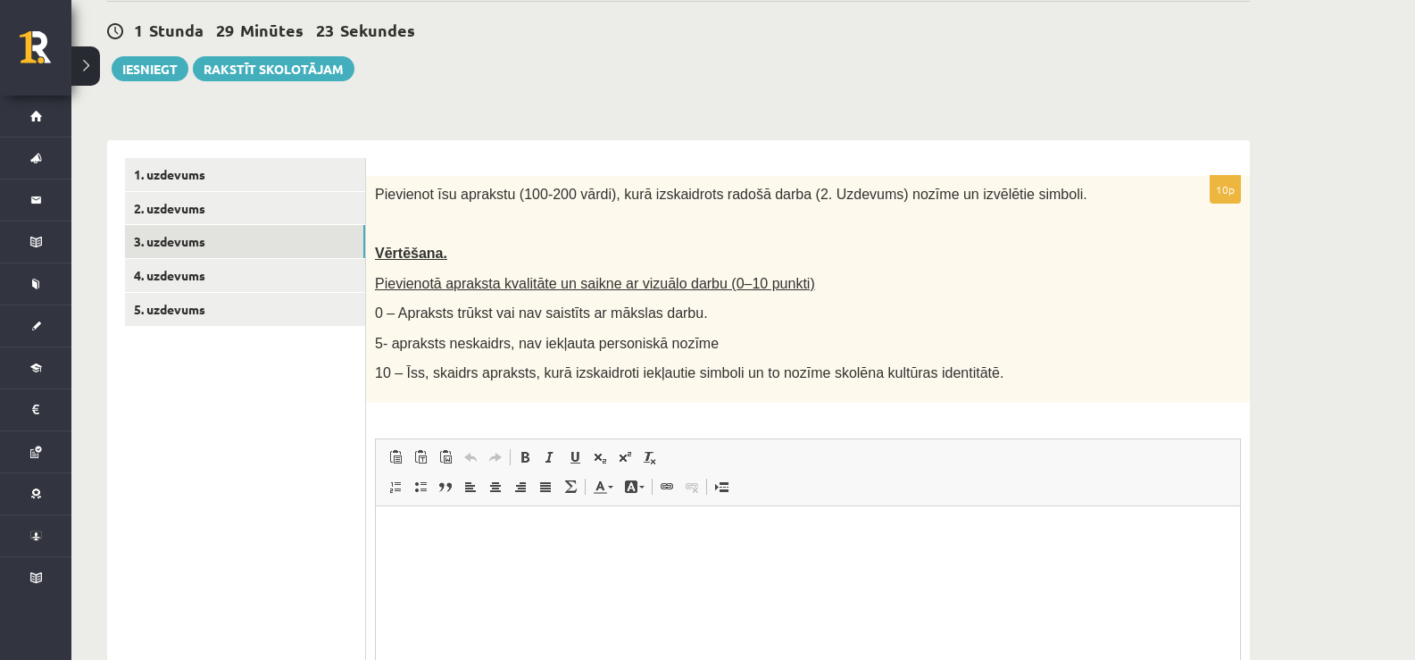
scroll to position [0, 0]
